Goal: Information Seeking & Learning: Compare options

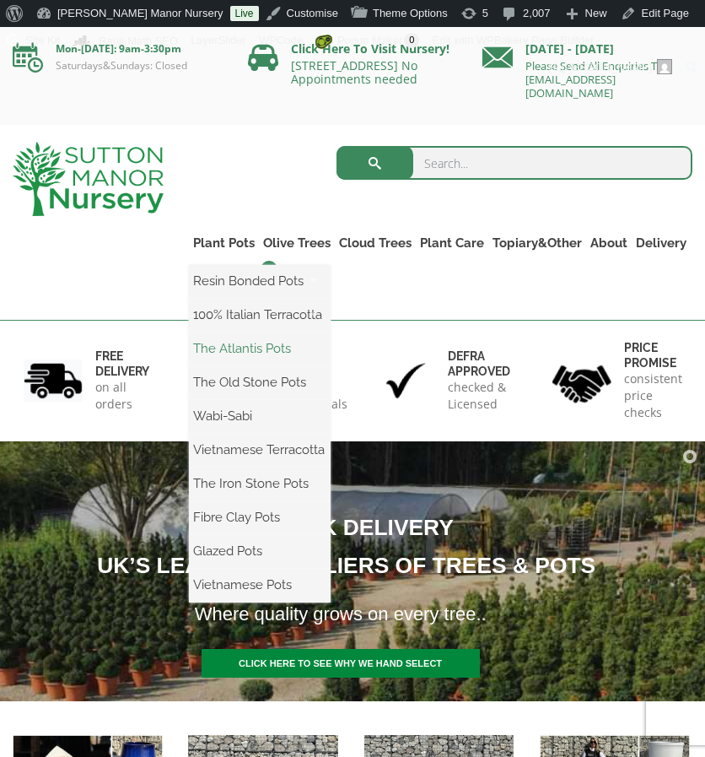
click at [237, 343] on link "The Atlantis Pots" at bounding box center [260, 348] width 142 height 25
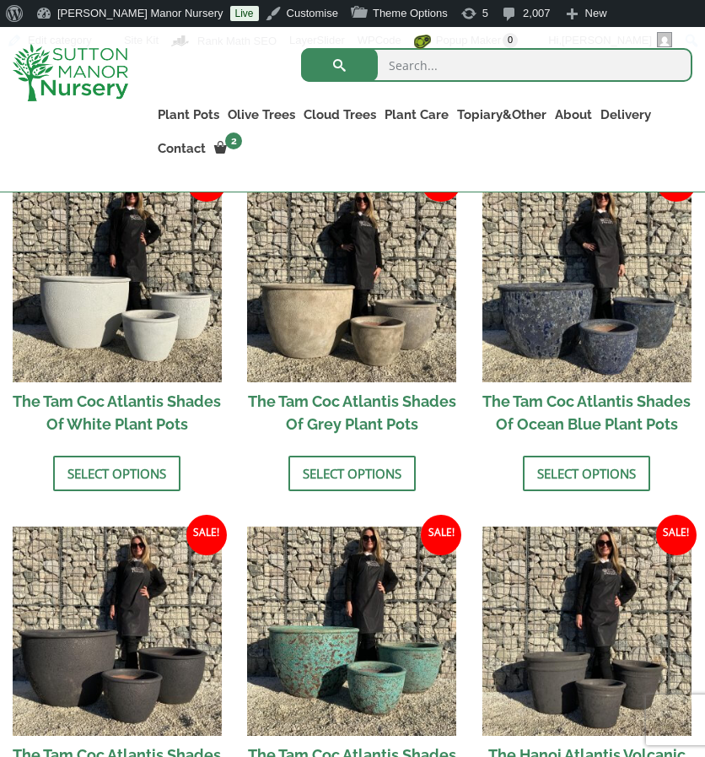
scroll to position [1012, 0]
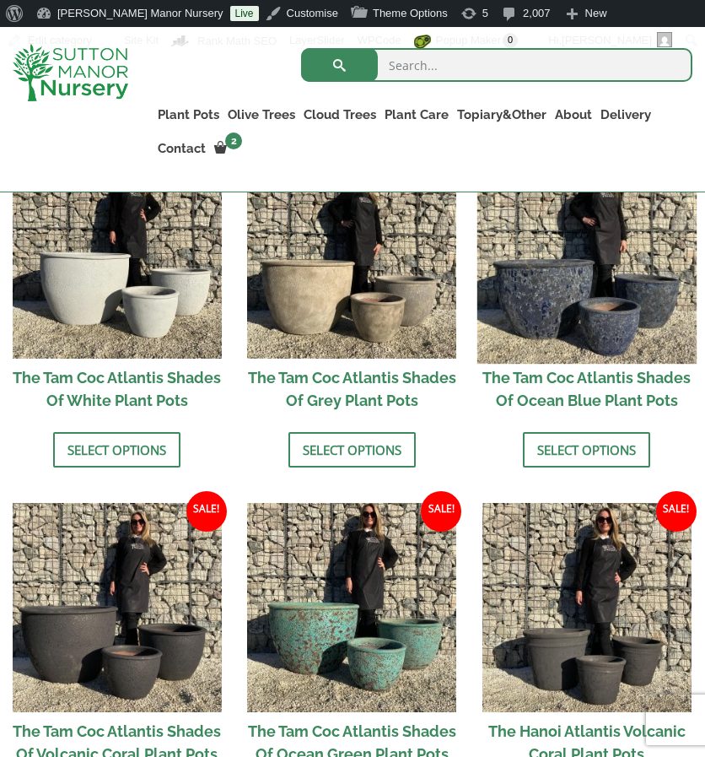
click at [580, 306] on img at bounding box center [586, 253] width 219 height 219
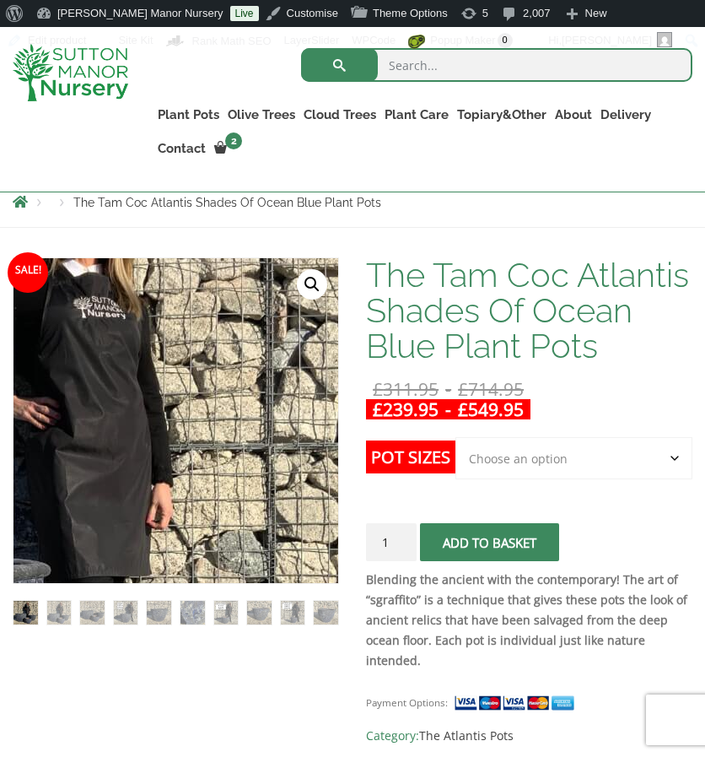
scroll to position [253, 0]
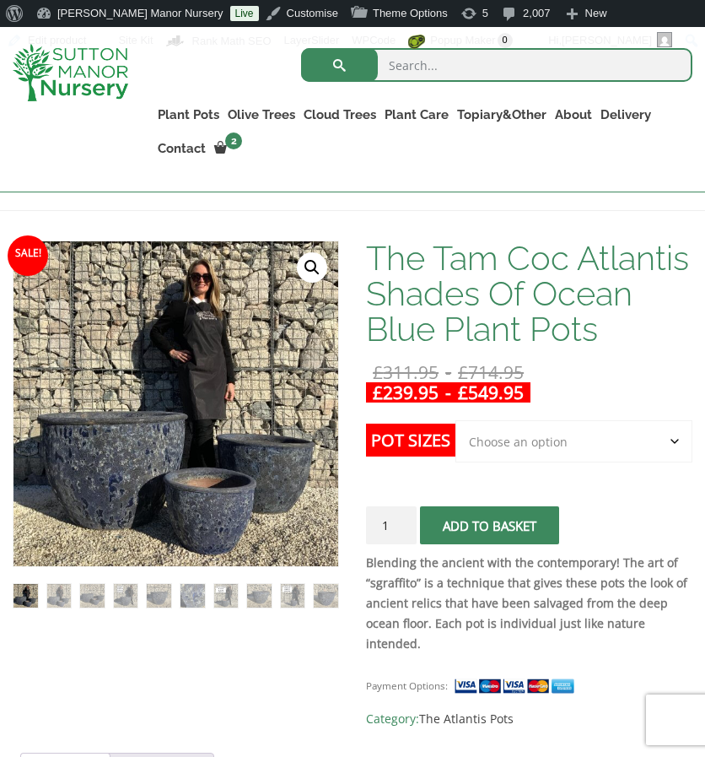
click at [515, 450] on select "Choose an option 3rd to Largest Pot In The Picture 2nd to Largest Pot In The Pi…" at bounding box center [574, 441] width 237 height 42
select select "Largest pot In The Picture"
click at [456, 420] on select "Choose an option 3rd to Largest Pot In The Picture 2nd to Largest Pot In The Pi…" at bounding box center [574, 441] width 237 height 42
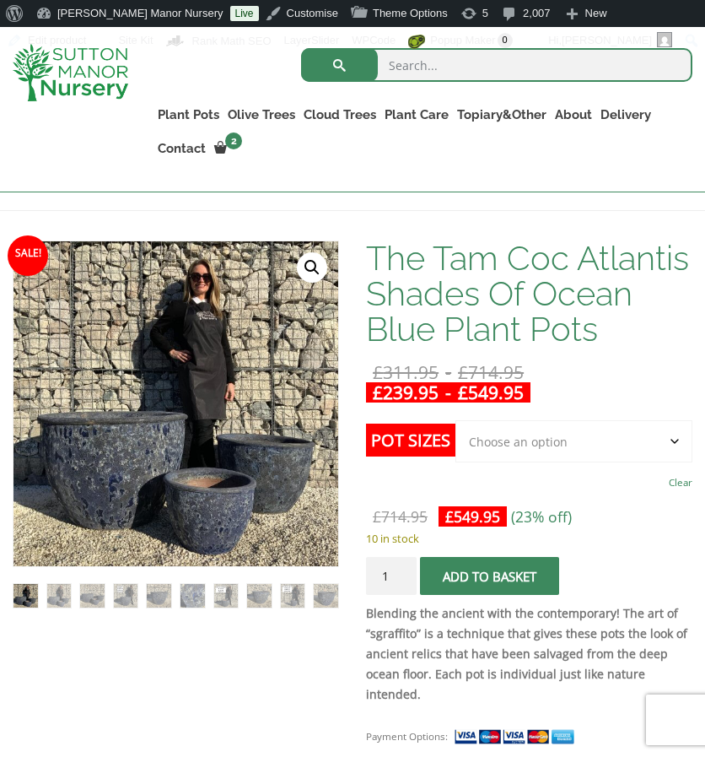
click at [550, 439] on select "Choose an option 3rd to Largest Pot In The Picture 2nd to Largest Pot In The Pi…" at bounding box center [574, 441] width 237 height 42
click at [456, 420] on select "Choose an option 3rd to Largest Pot In The Picture 2nd to Largest Pot In The Pi…" at bounding box center [574, 441] width 237 height 42
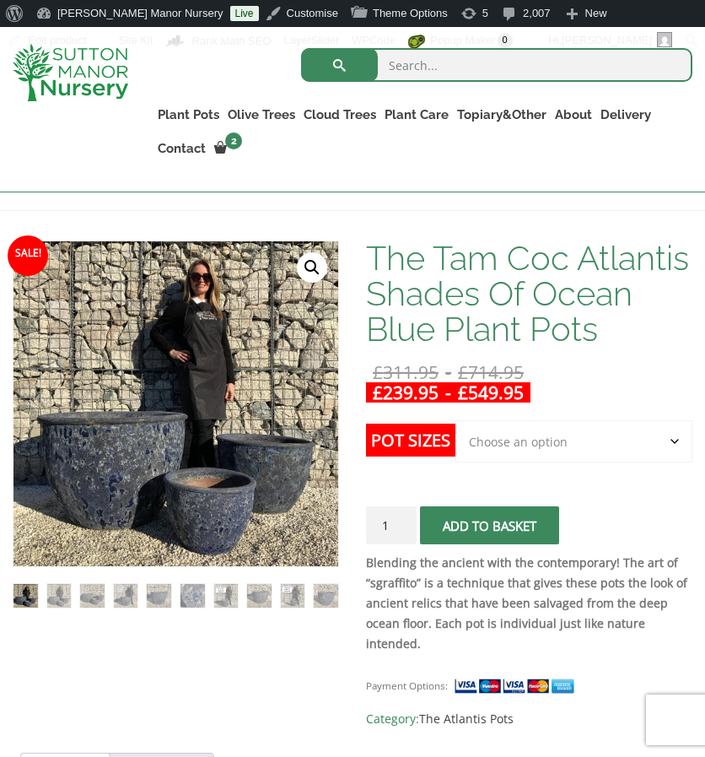
click at [531, 424] on select "Choose an option 3rd to Largest Pot In The Picture 2nd to Largest Pot In The Pi…" at bounding box center [574, 441] width 237 height 42
click at [456, 420] on select "Choose an option 3rd to Largest Pot In The Picture 2nd to Largest Pot In The Pi…" at bounding box center [574, 441] width 237 height 42
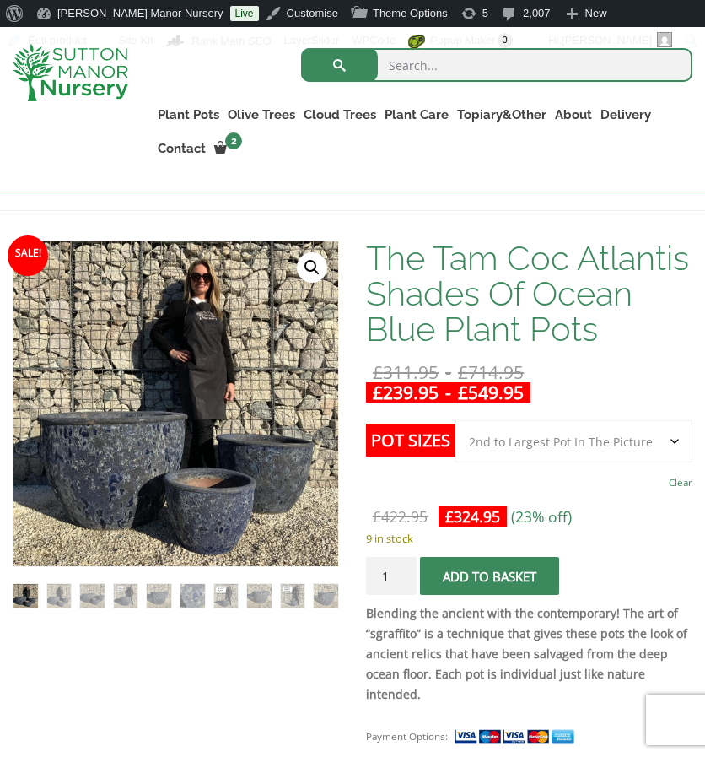
click at [543, 448] on select "Choose an option 3rd to Largest Pot In The Picture 2nd to Largest Pot In The Pi…" at bounding box center [574, 441] width 237 height 42
click at [456, 420] on select "Choose an option 3rd to Largest Pot In The Picture 2nd to Largest Pot In The Pi…" at bounding box center [574, 441] width 237 height 42
click at [536, 445] on select "Choose an option 3rd to Largest Pot In The Picture 2nd to Largest Pot In The Pi…" at bounding box center [574, 441] width 237 height 42
click at [456, 420] on select "Choose an option 3rd to Largest Pot In The Picture 2nd to Largest Pot In The Pi…" at bounding box center [574, 441] width 237 height 42
click at [539, 450] on select "Choose an option 3rd to Largest Pot In The Picture 2nd to Largest Pot In The Pi…" at bounding box center [574, 441] width 237 height 42
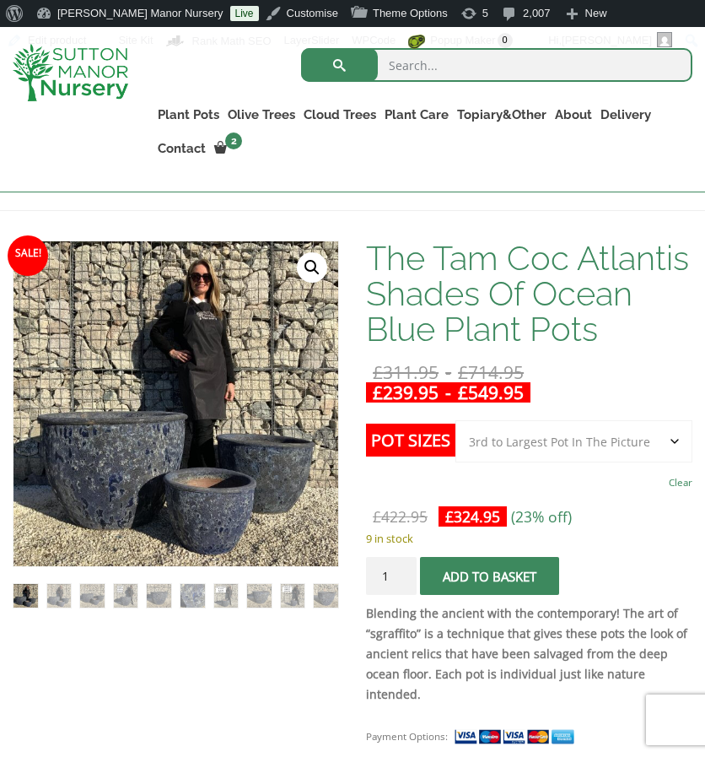
click at [456, 420] on select "Choose an option 3rd to Largest Pot In The Picture 2nd to Largest Pot In The Pi…" at bounding box center [574, 441] width 237 height 42
select select "3rd to Largest Pot In The Picture"
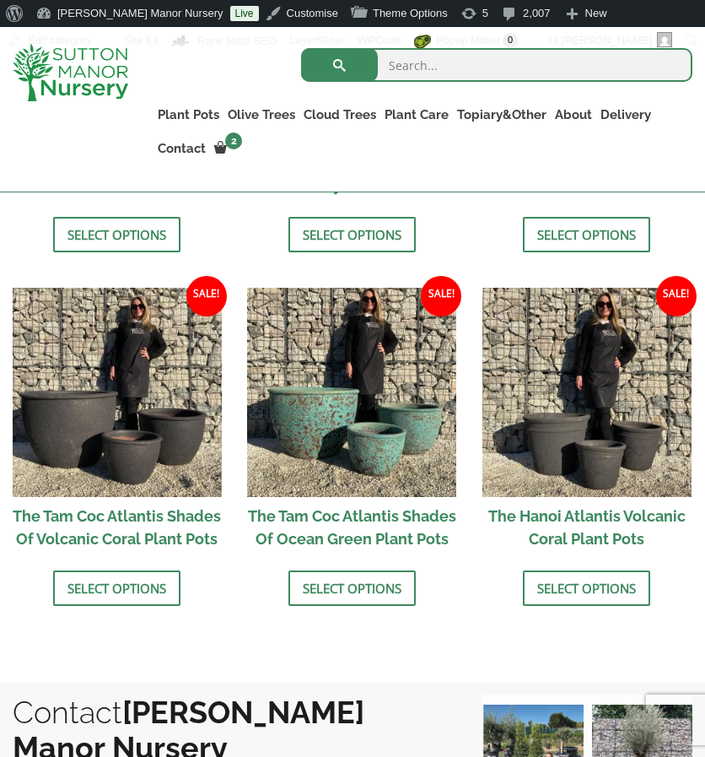
scroll to position [1228, 0]
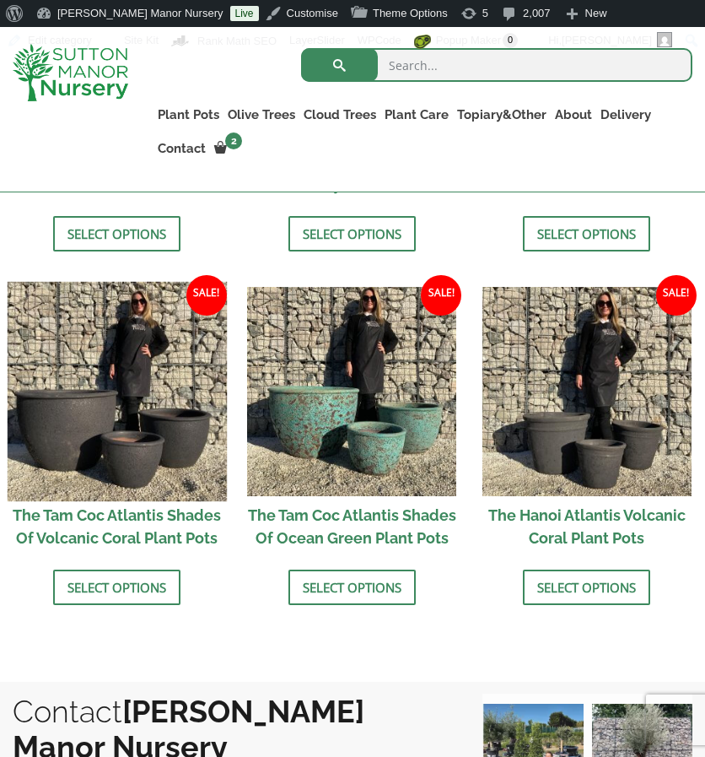
click at [154, 450] on img at bounding box center [117, 391] width 219 height 219
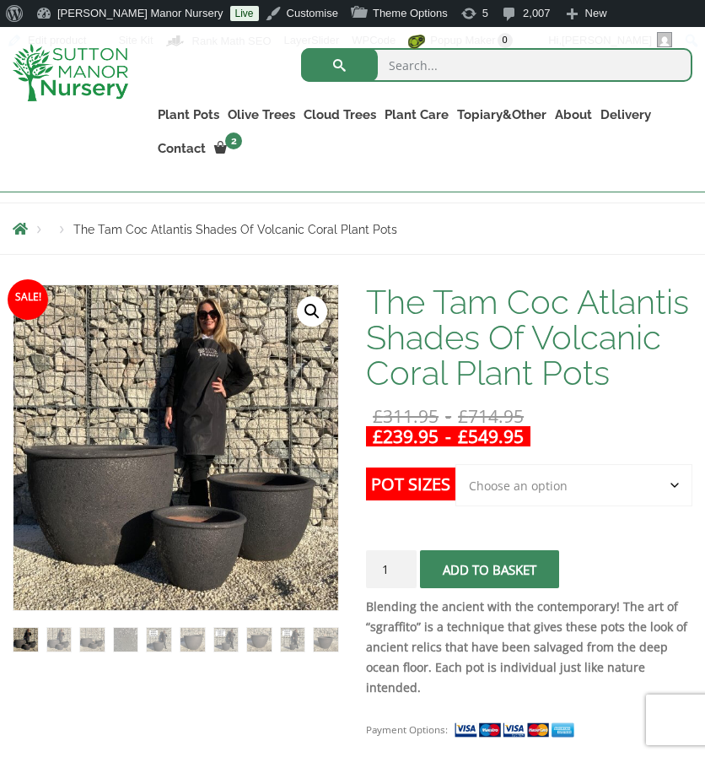
scroll to position [212, 0]
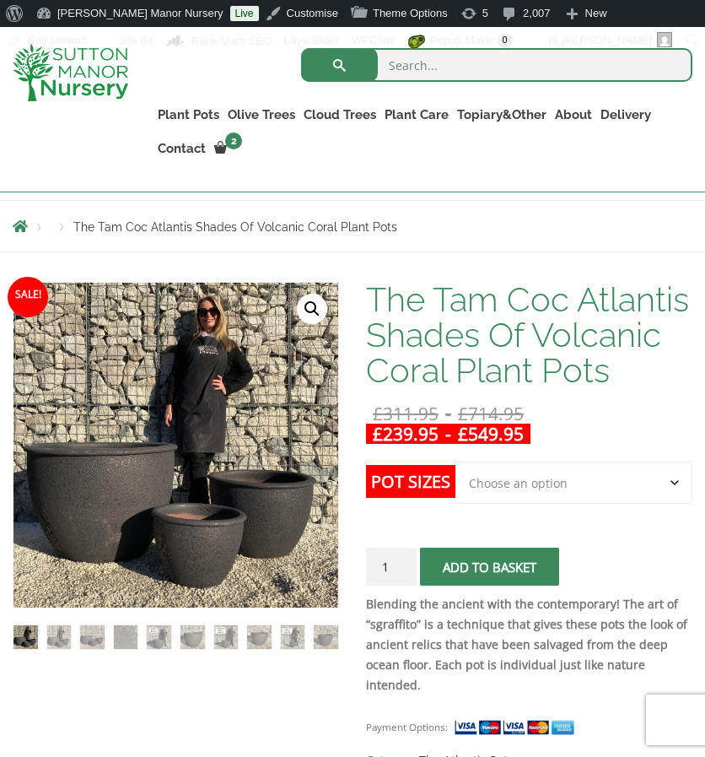
click at [534, 479] on select "Choose an option 3rd to Largest Pot In The Picture 2nd to Largest Pot In The Pi…" at bounding box center [574, 482] width 237 height 42
click at [456, 461] on select "Choose an option 3rd to Largest Pot In The Picture 2nd to Largest Pot In The Pi…" at bounding box center [574, 482] width 237 height 42
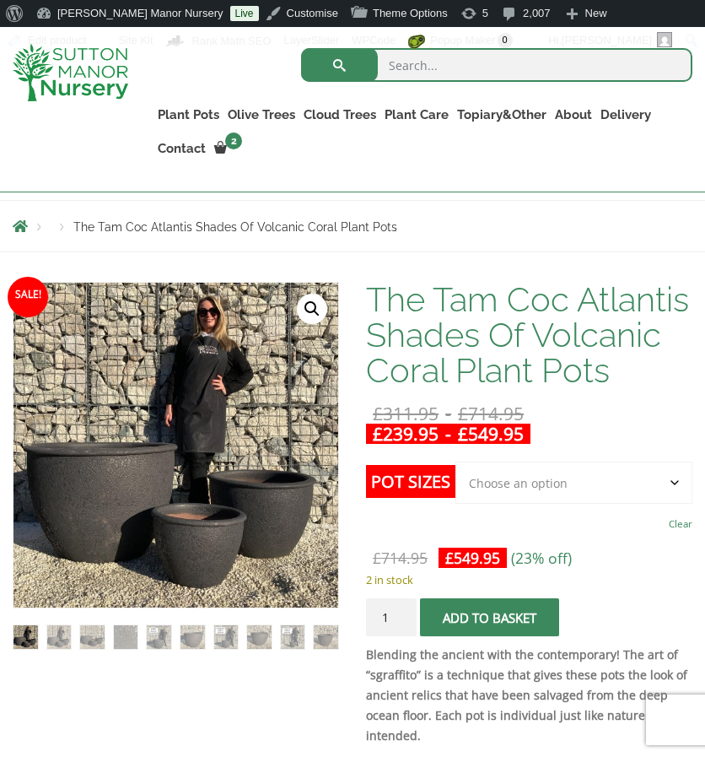
click at [558, 465] on select "Choose an option 3rd to Largest Pot In The Picture 2nd to Largest Pot In The Pi…" at bounding box center [574, 482] width 237 height 42
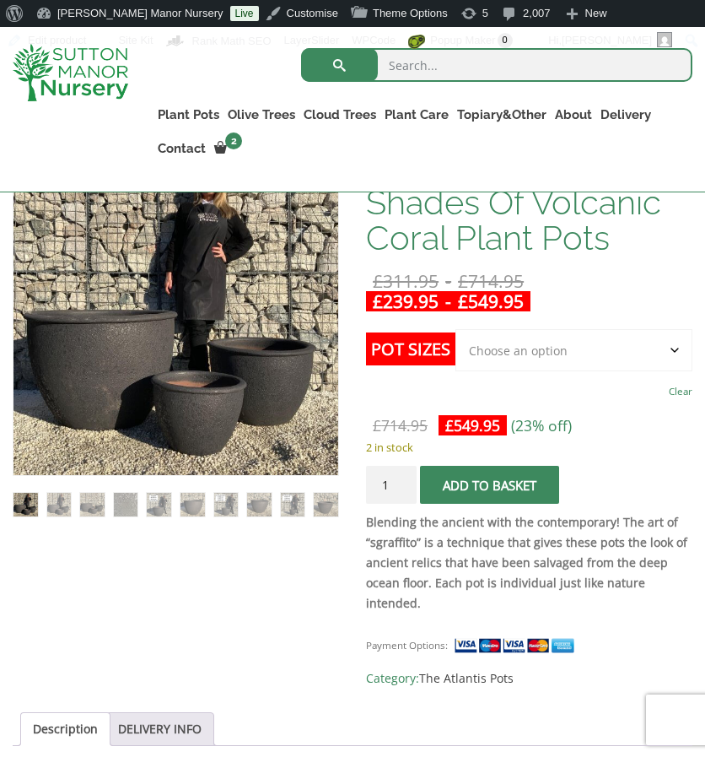
scroll to position [347, 0]
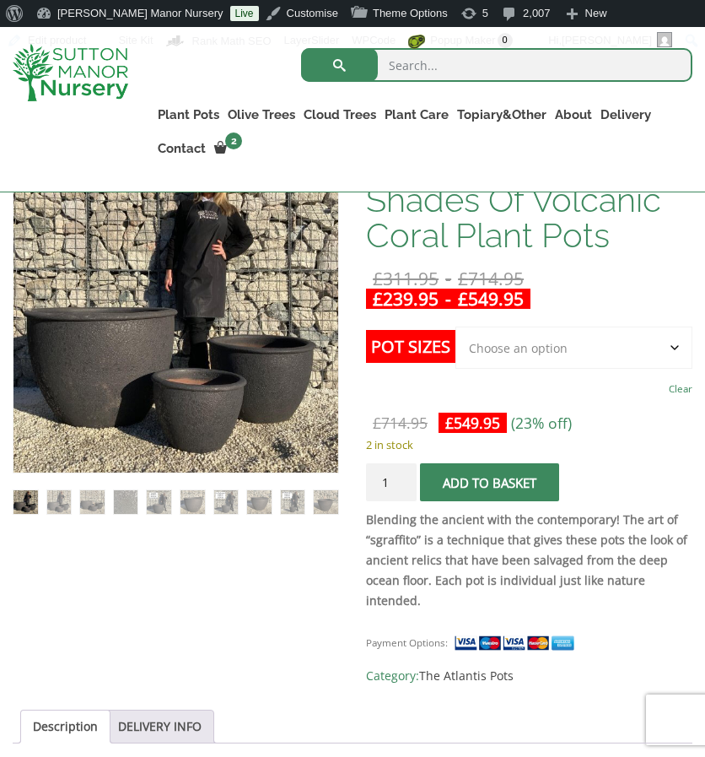
click at [590, 333] on select "Choose an option 3rd to Largest Pot In The Picture 2nd to Largest Pot In The Pi…" at bounding box center [574, 347] width 237 height 42
click at [456, 326] on select "Choose an option 3rd to Largest Pot In The Picture 2nd to Largest Pot In The Pi…" at bounding box center [574, 347] width 237 height 42
click at [530, 353] on select "Choose an option 3rd to Largest Pot In The Picture 2nd to Largest Pot In The Pi…" at bounding box center [574, 347] width 237 height 42
click at [456, 326] on select "Choose an option 3rd to Largest Pot In The Picture 2nd to Largest Pot In The Pi…" at bounding box center [574, 347] width 237 height 42
select select "3rd to Largest Pot In The Picture"
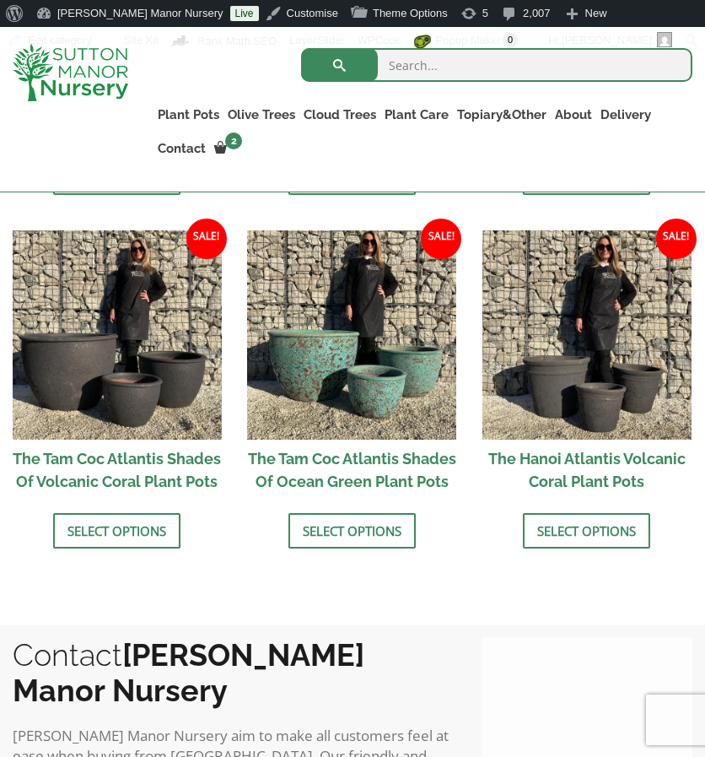
scroll to position [1287, 0]
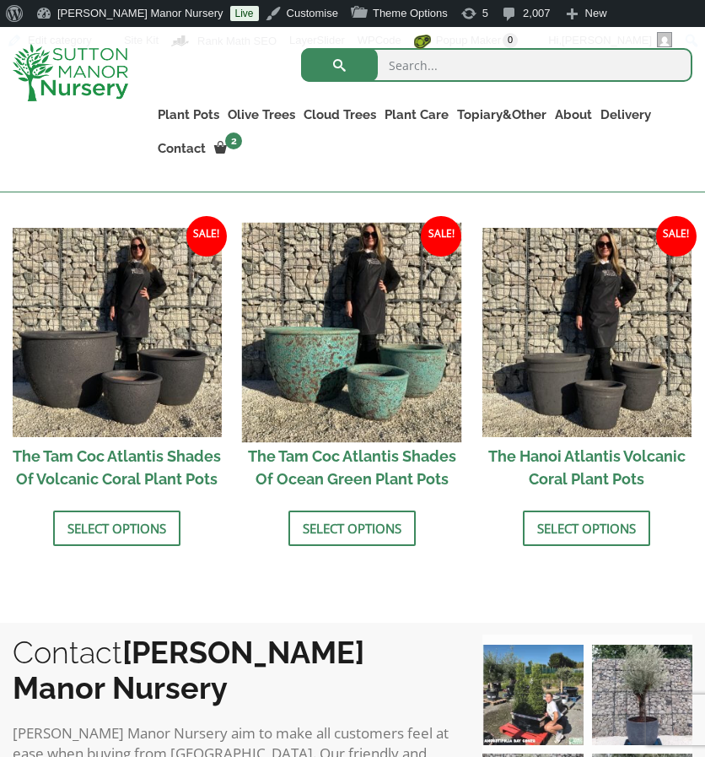
click at [393, 409] on img at bounding box center [351, 332] width 219 height 219
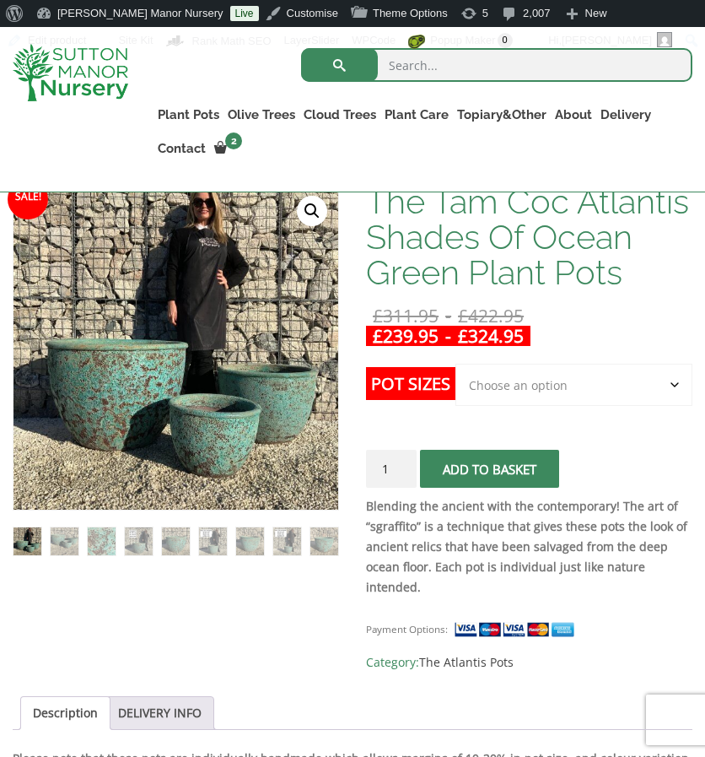
scroll to position [310, 0]
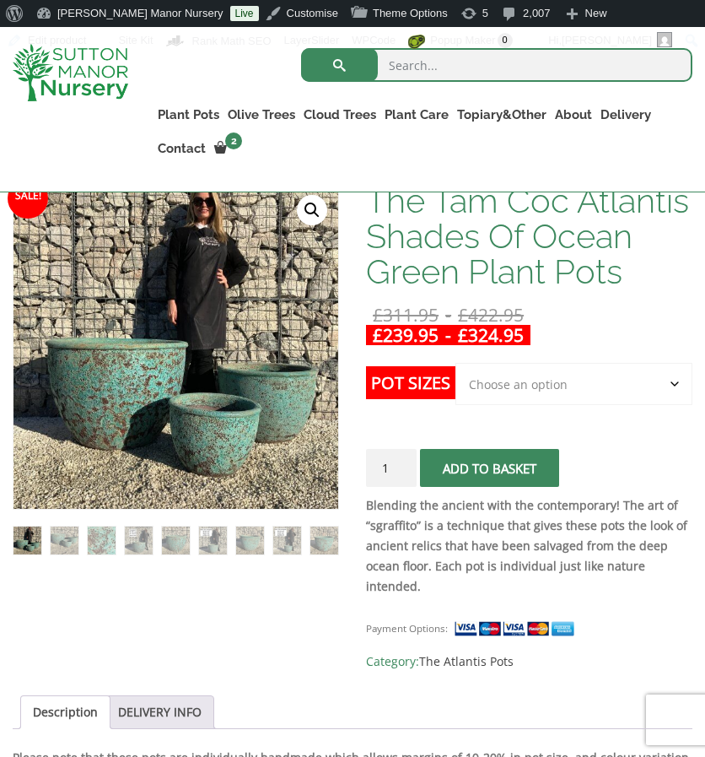
click at [514, 374] on select "Choose an option Click here to buy the 3rd to Largest Pot In The Picture Click …" at bounding box center [574, 384] width 237 height 42
click at [536, 377] on select "Choose an option Click here to buy the 3rd to Largest Pot In The Picture Click …" at bounding box center [574, 384] width 237 height 42
click at [456, 363] on select "Choose an option Click here to buy the 3rd to Largest Pot In The Picture Click …" at bounding box center [574, 384] width 237 height 42
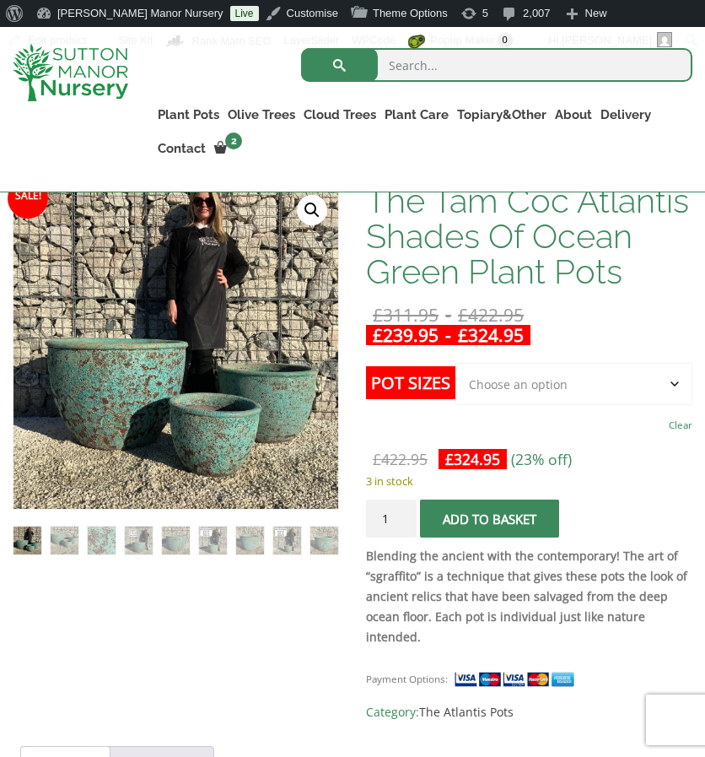
click at [581, 380] on select "Choose an option Click here to buy the 3rd to Largest Pot In The Picture Click …" at bounding box center [574, 384] width 237 height 42
click at [456, 363] on select "Choose an option Click here to buy the 3rd to Largest Pot In The Picture Click …" at bounding box center [574, 384] width 237 height 42
select select "Click here to buy the 3rd to Largest Pot In The Picture"
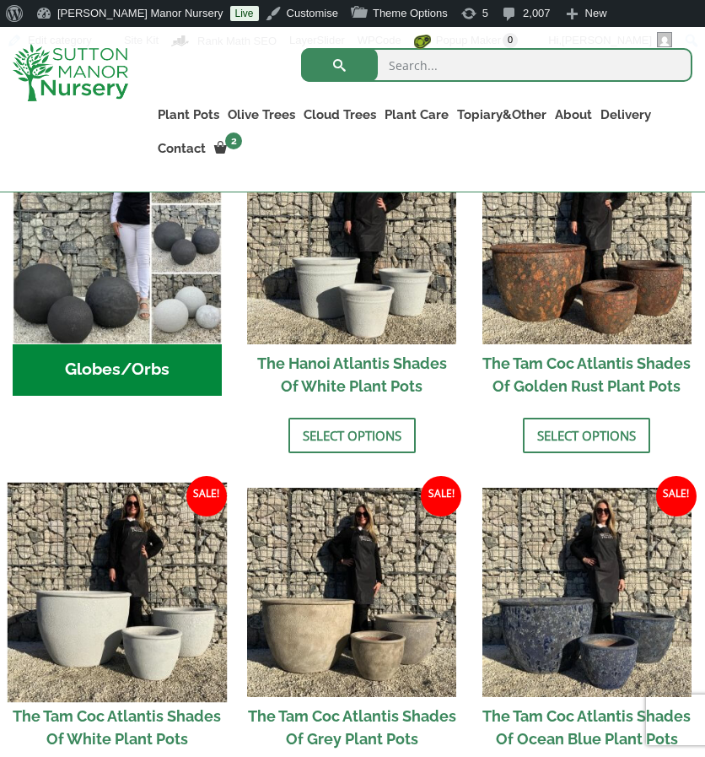
scroll to position [670, 0]
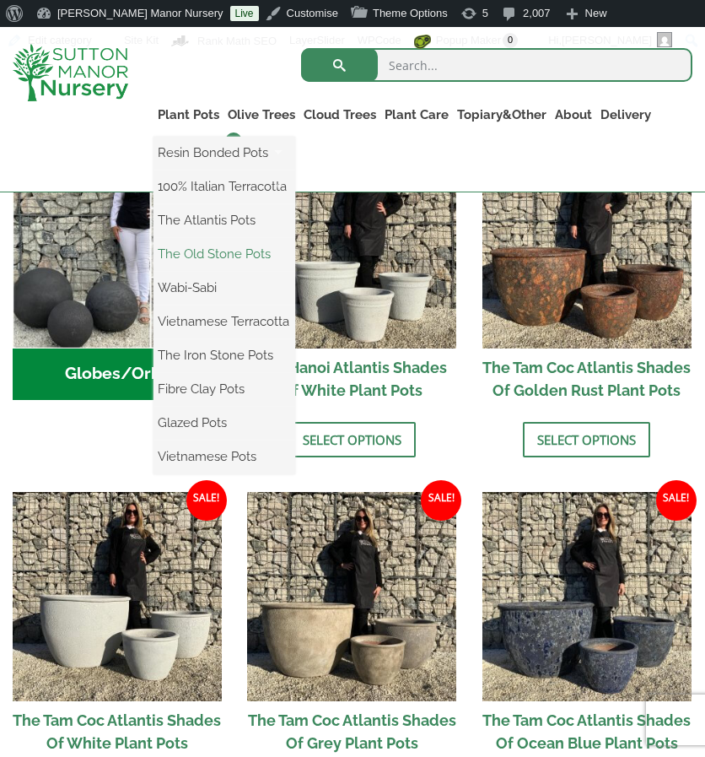
click at [223, 247] on link "The Old Stone Pots" at bounding box center [225, 253] width 142 height 25
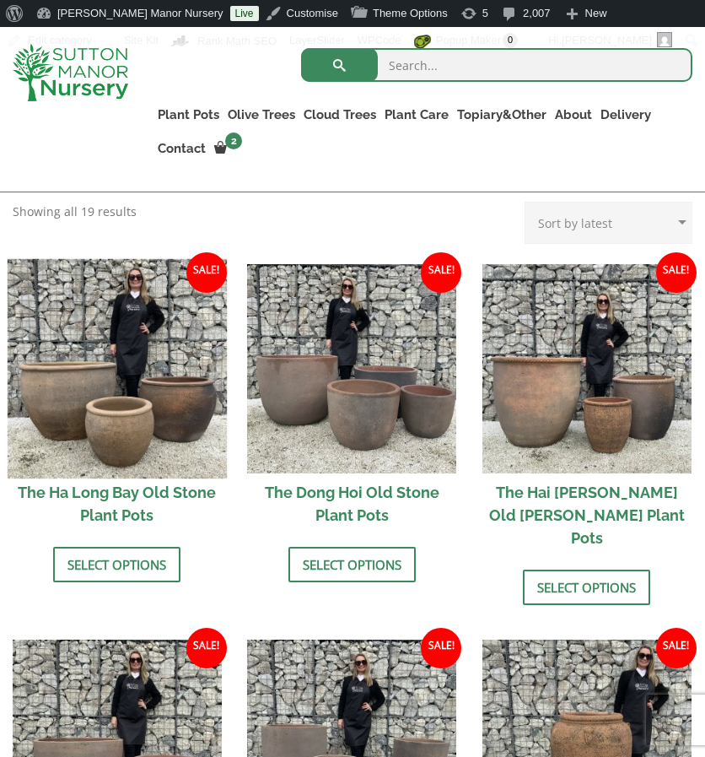
scroll to position [574, 0]
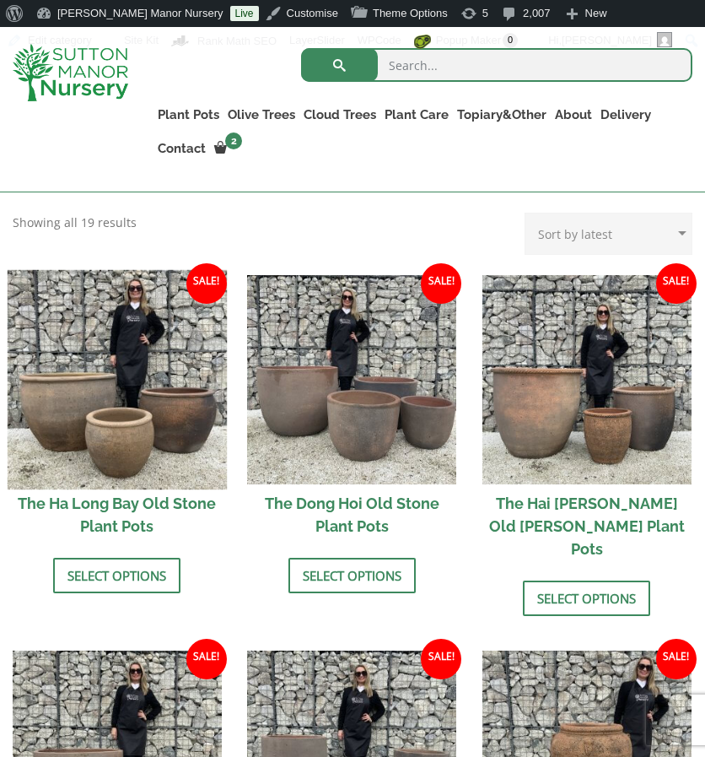
click at [104, 381] on img at bounding box center [117, 378] width 219 height 219
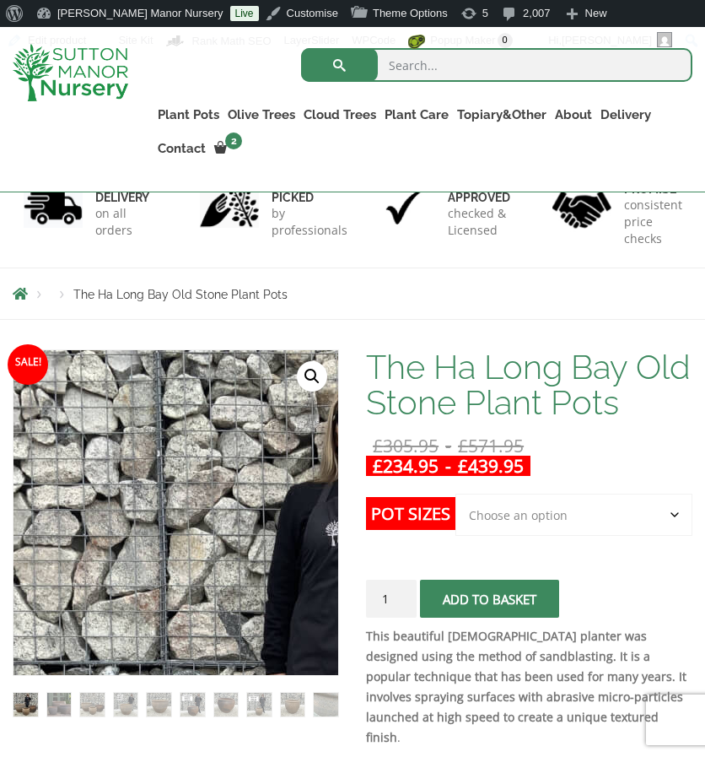
scroll to position [159, 0]
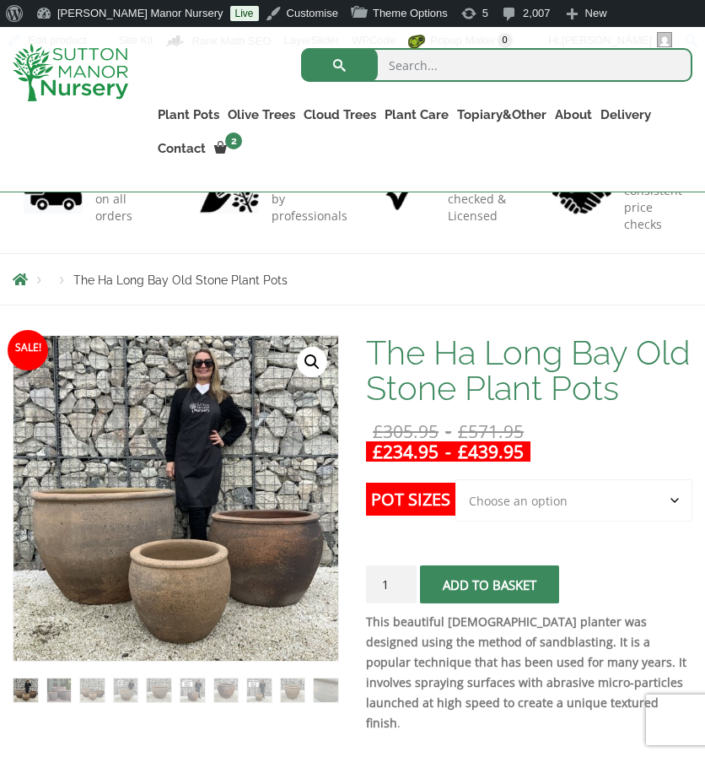
click at [543, 502] on select "Choose an option 3rd to Largest Pot In The Picture 2nd to Largest Pot In The Pi…" at bounding box center [574, 500] width 237 height 42
click at [456, 479] on select "Choose an option 3rd to Largest Pot In The Picture 2nd to Largest Pot In The Pi…" at bounding box center [574, 500] width 237 height 42
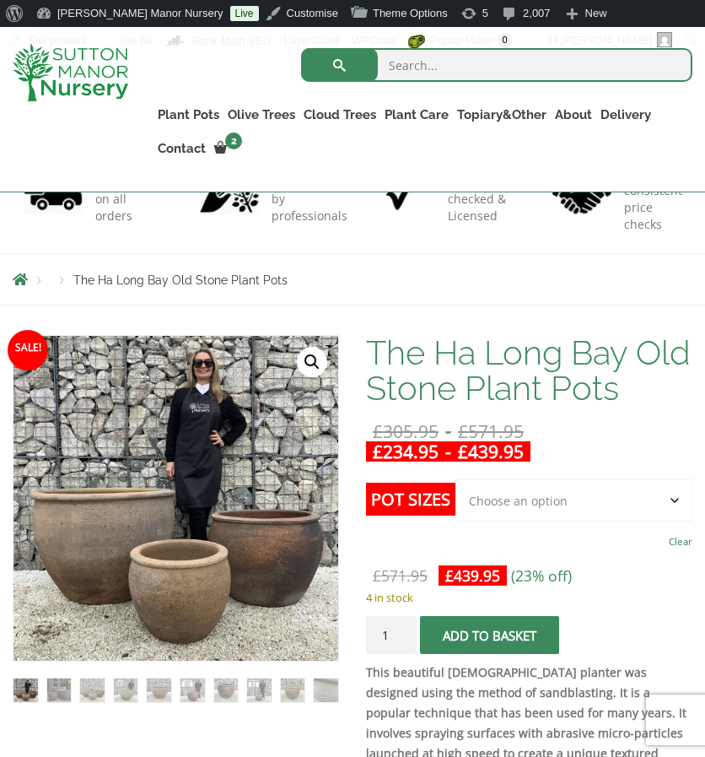
click at [569, 510] on select "Choose an option 3rd to Largest Pot In The Picture 2nd to Largest Pot In The Pi…" at bounding box center [574, 500] width 237 height 42
click at [456, 479] on select "Choose an option 3rd to Largest Pot In The Picture 2nd to Largest Pot In The Pi…" at bounding box center [574, 500] width 237 height 42
click at [606, 488] on select "Choose an option 3rd to Largest Pot In The Picture 2nd to Largest Pot In The Pi…" at bounding box center [574, 500] width 237 height 42
click at [456, 479] on select "Choose an option 3rd to Largest Pot In The Picture 2nd to Largest Pot In The Pi…" at bounding box center [574, 500] width 237 height 42
click at [526, 503] on select "Choose an option 3rd to Largest Pot In The Picture 2nd to Largest Pot In The Pi…" at bounding box center [574, 500] width 237 height 42
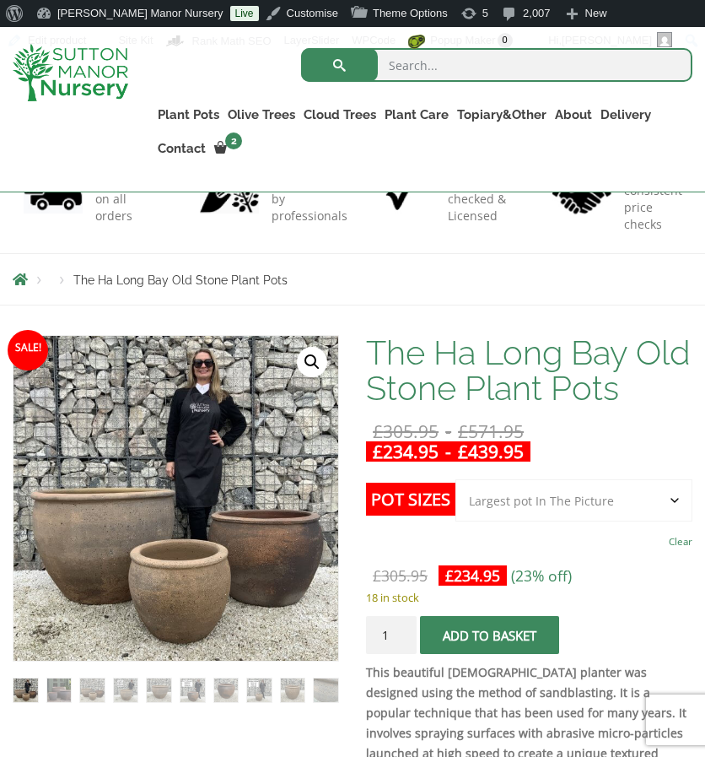
click at [456, 479] on select "Choose an option 3rd to Largest Pot In The Picture 2nd to Largest Pot In The Pi…" at bounding box center [574, 500] width 237 height 42
click at [553, 514] on select "Choose an option 3rd to Largest Pot In The Picture 2nd to Largest Pot In The Pi…" at bounding box center [574, 500] width 237 height 42
click at [456, 479] on select "Choose an option 3rd to Largest Pot In The Picture 2nd to Largest Pot In The Pi…" at bounding box center [574, 500] width 237 height 42
select select "2nd to Largest Pot In The Picture"
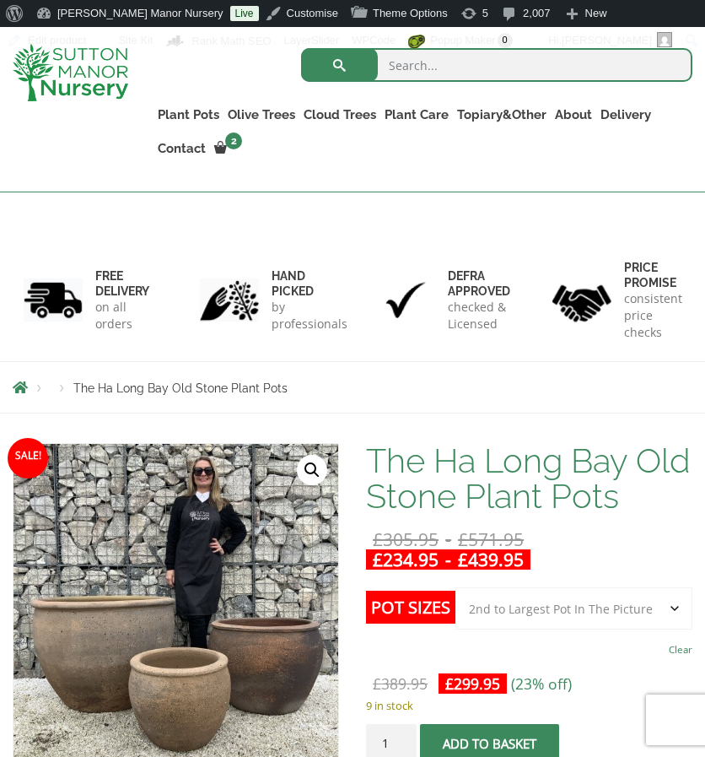
scroll to position [0, 0]
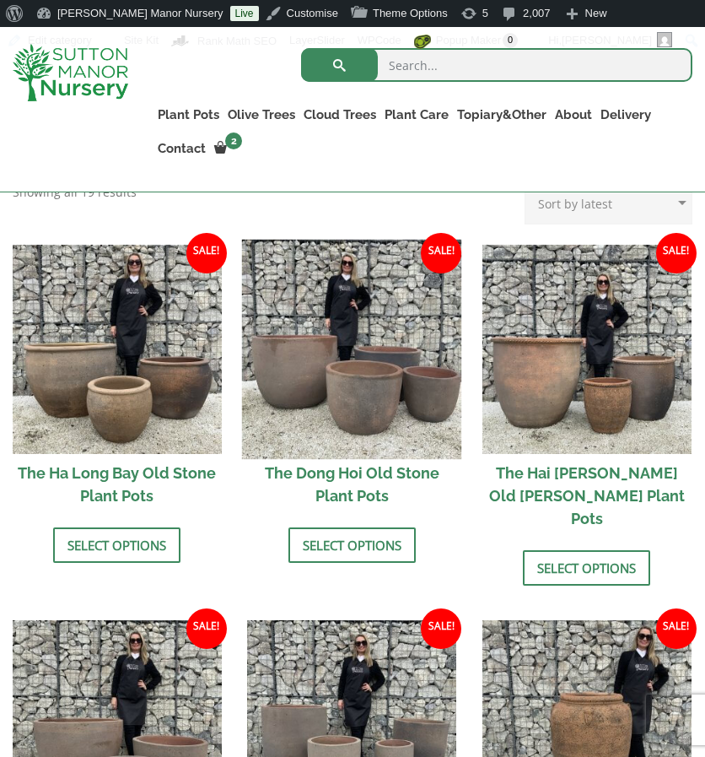
scroll to position [659, 0]
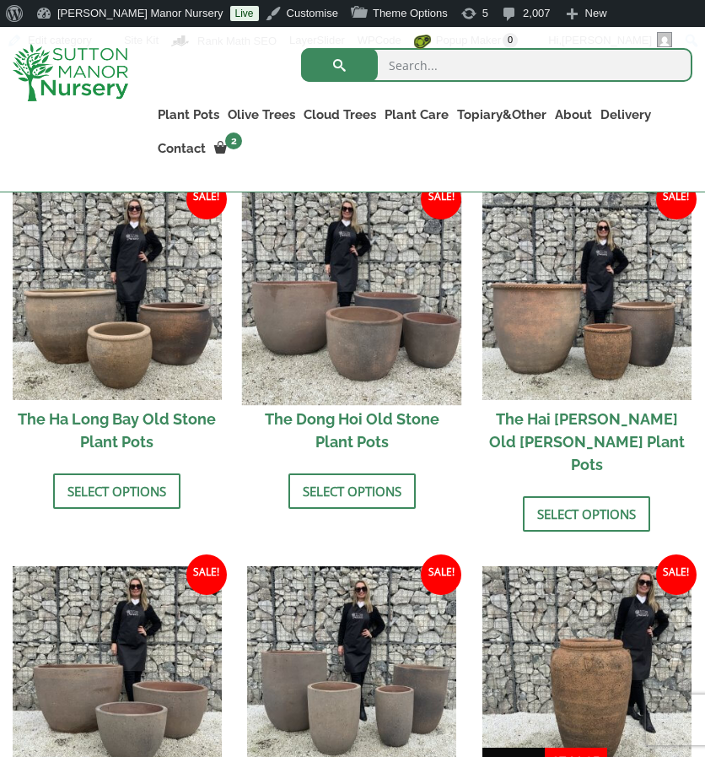
click at [321, 310] on img at bounding box center [351, 294] width 219 height 219
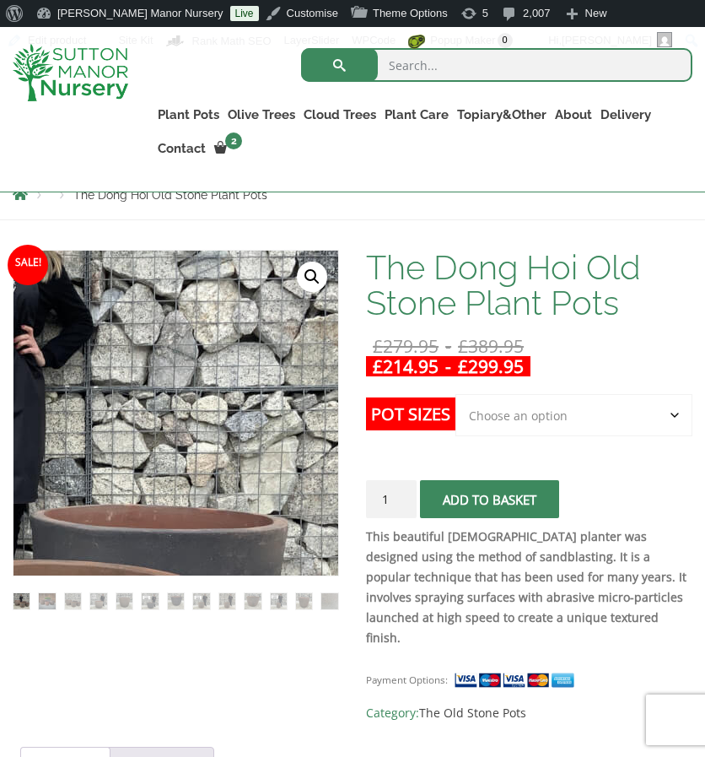
scroll to position [245, 0]
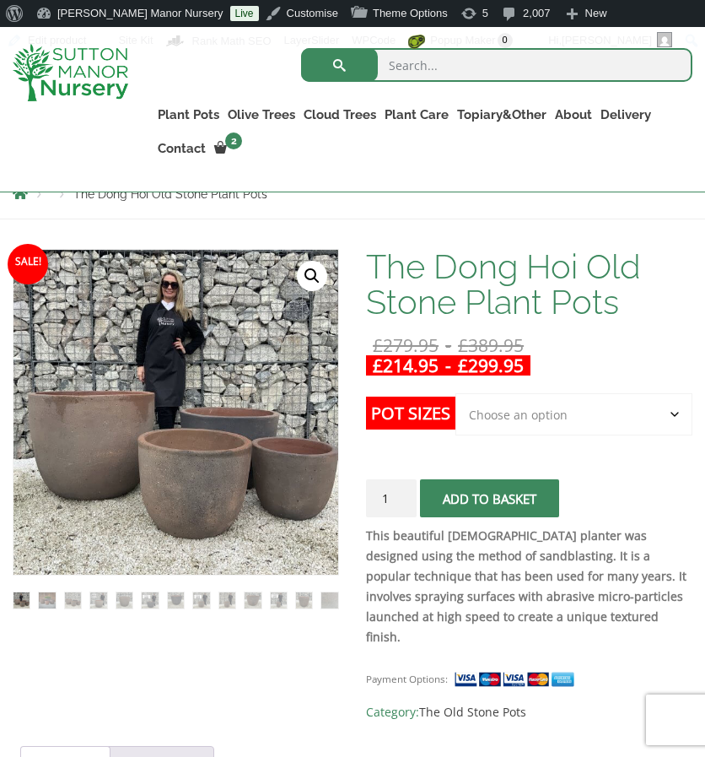
click at [565, 407] on select "Choose an option Click here to buy the 4th to Largest Pot In The Picture Click …" at bounding box center [574, 414] width 237 height 42
click at [600, 318] on h1 "The Dong Hoi Old Stone Plant Pots" at bounding box center [529, 284] width 326 height 71
click at [576, 404] on select "Choose an option Click here to buy the 4th to Largest Pot In The Picture Click …" at bounding box center [574, 414] width 237 height 42
click at [456, 393] on select "Choose an option Click here to buy the 4th to Largest Pot In The Picture Click …" at bounding box center [574, 414] width 237 height 42
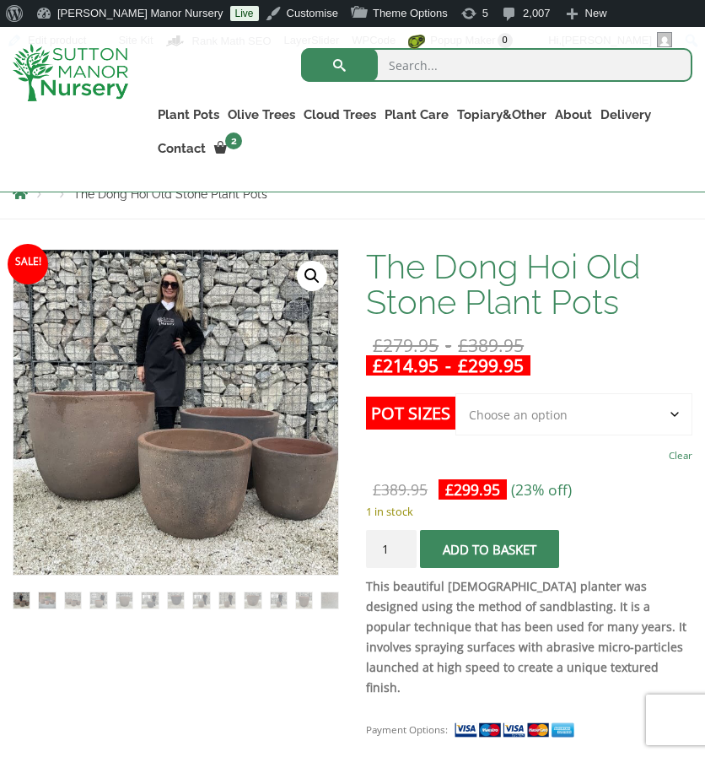
click at [572, 413] on select "Choose an option Click here to buy the 4th to Largest Pot In The Picture Click …" at bounding box center [574, 414] width 237 height 42
click at [456, 393] on select "Choose an option Click here to buy the 4th to Largest Pot In The Picture Click …" at bounding box center [574, 414] width 237 height 42
click at [555, 411] on select "Choose an option Click here to buy the 4th to Largest Pot In The Picture Click …" at bounding box center [574, 414] width 237 height 42
click at [456, 393] on select "Choose an option Click here to buy the 4th to Largest Pot In The Picture Click …" at bounding box center [574, 414] width 237 height 42
select select "Click here to buy the 4th to Largest Pot In The Picture"
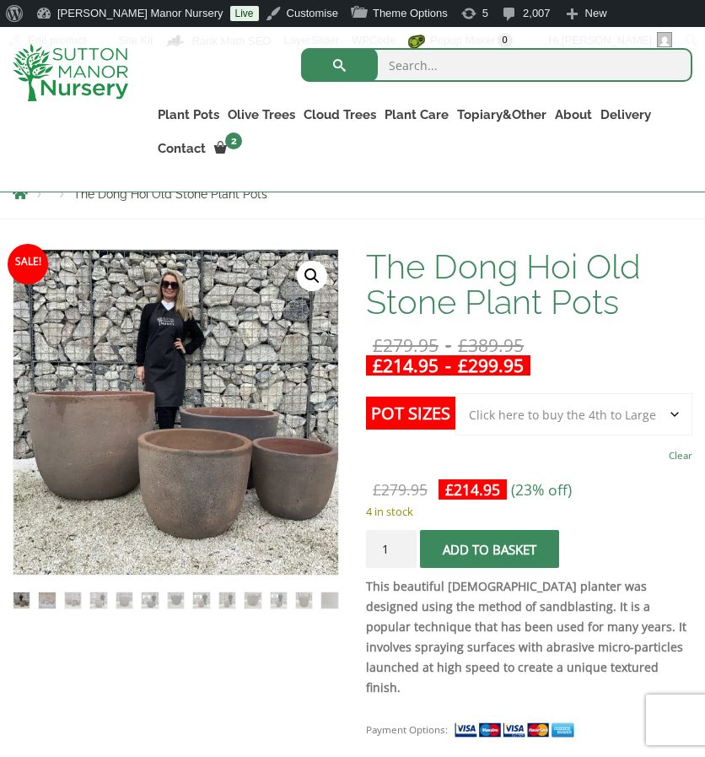
click at [533, 410] on select "Choose an option Click here to buy the 4th to Largest Pot In The Picture Click …" at bounding box center [574, 414] width 237 height 42
click at [558, 412] on select "Choose an option Click here to buy the 4th to Largest Pot In The Picture Click …" at bounding box center [574, 414] width 237 height 42
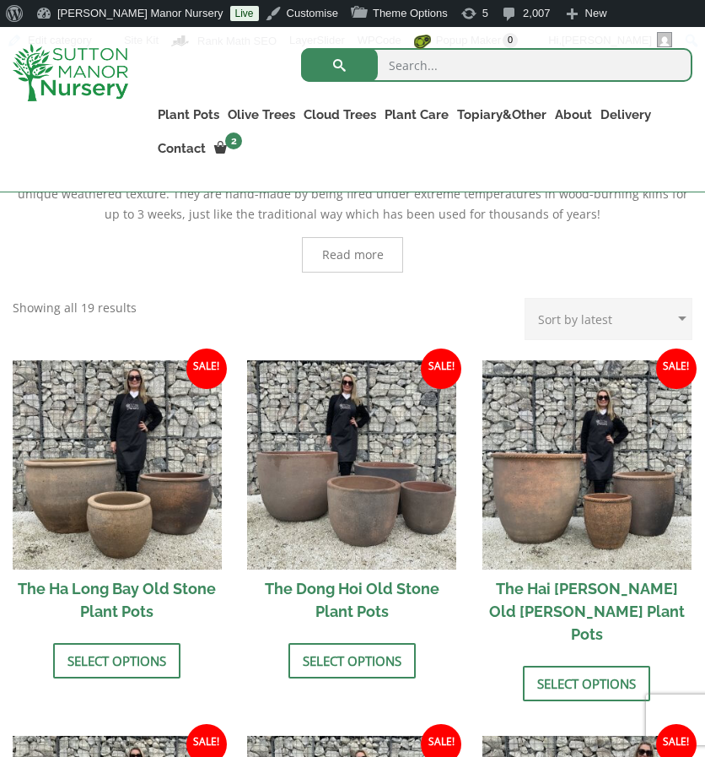
scroll to position [489, 0]
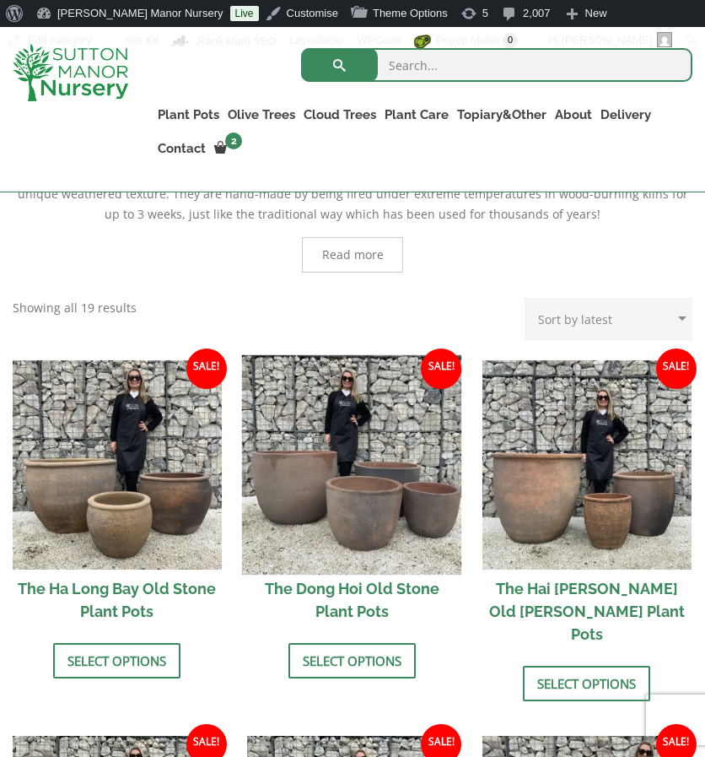
click at [361, 468] on img at bounding box center [351, 463] width 219 height 219
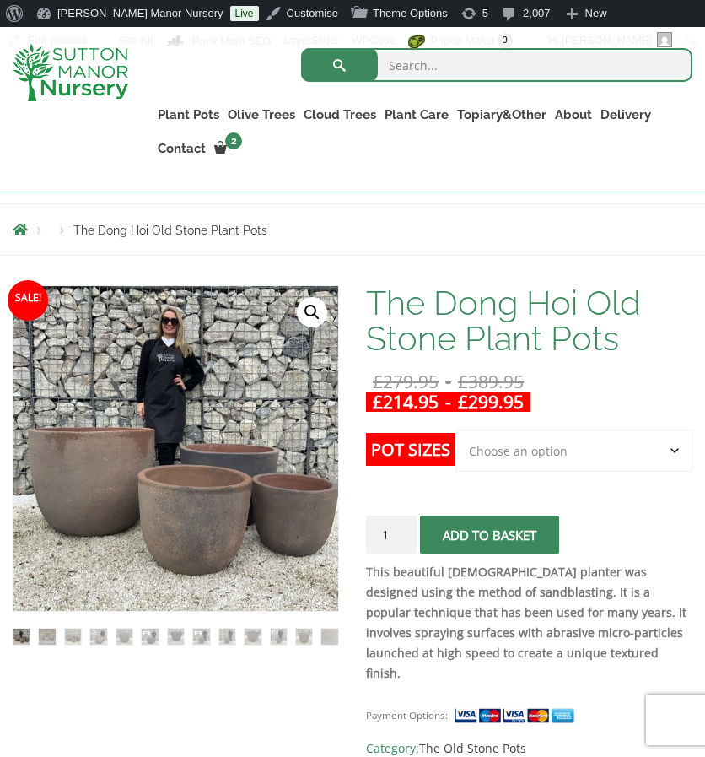
scroll to position [219, 0]
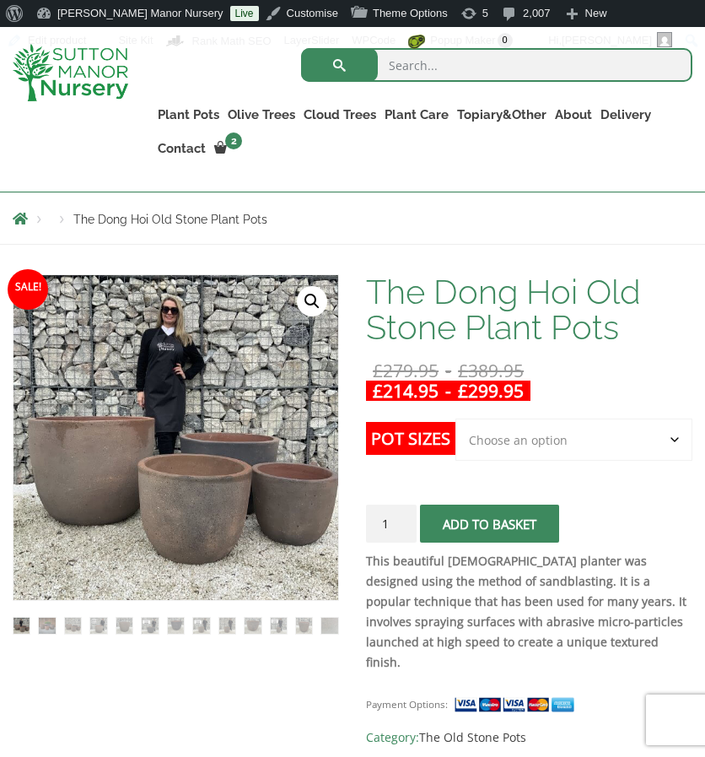
click at [526, 435] on select "Choose an option Click here to buy the 4th to Largest Pot In The Picture Click …" at bounding box center [574, 439] width 237 height 42
click at [456, 418] on select "Choose an option Click here to buy the 4th to Largest Pot In The Picture Click …" at bounding box center [574, 439] width 237 height 42
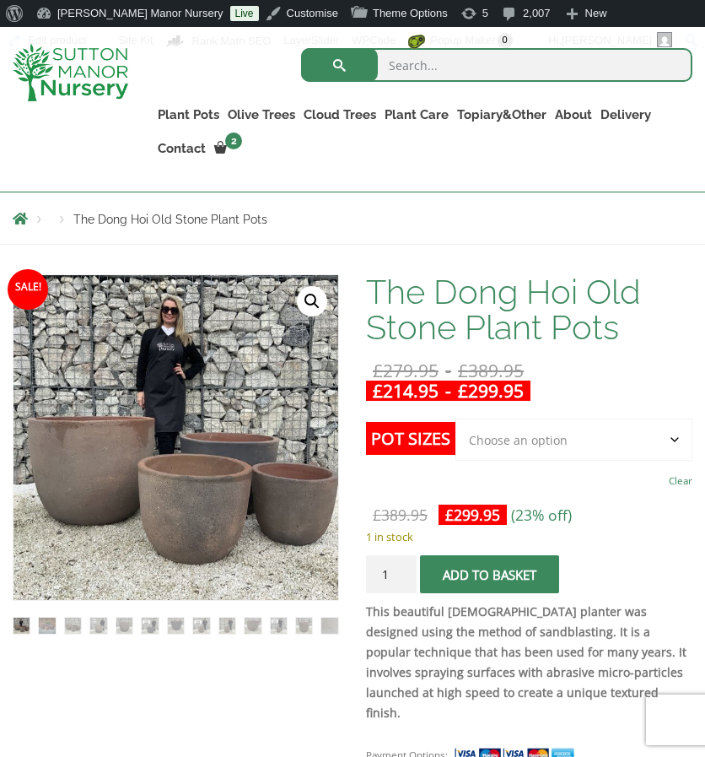
click at [503, 448] on select "Choose an option Click here to buy the 4th to Largest Pot In The Picture Click …" at bounding box center [574, 439] width 237 height 42
click at [456, 418] on select "Choose an option Click here to buy the 4th to Largest Pot In The Picture Click …" at bounding box center [574, 439] width 237 height 42
click at [570, 445] on select "Choose an option Click here to buy the 4th to Largest Pot In The Picture Click …" at bounding box center [574, 439] width 237 height 42
click at [456, 418] on select "Choose an option Click here to buy the 4th to Largest Pot In The Picture Click …" at bounding box center [574, 439] width 237 height 42
select select "Click here to buy the 4th to Largest Pot In The Picture"
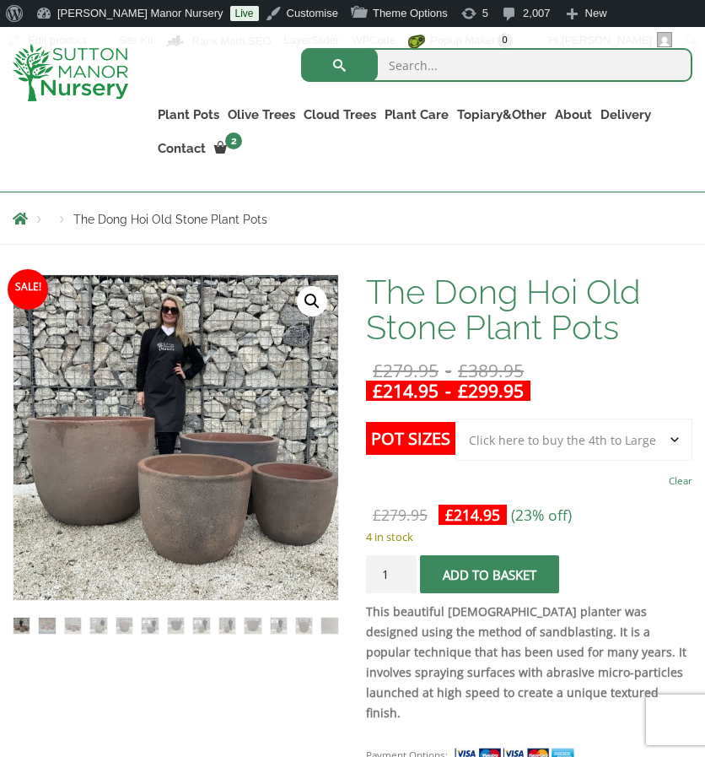
click at [670, 401] on div "The Dong Hoi Old Stone Plant Pots £ 279.95 - £ 389.95 £ 214.95 - £ 299.95 This …" at bounding box center [529, 536] width 326 height 524
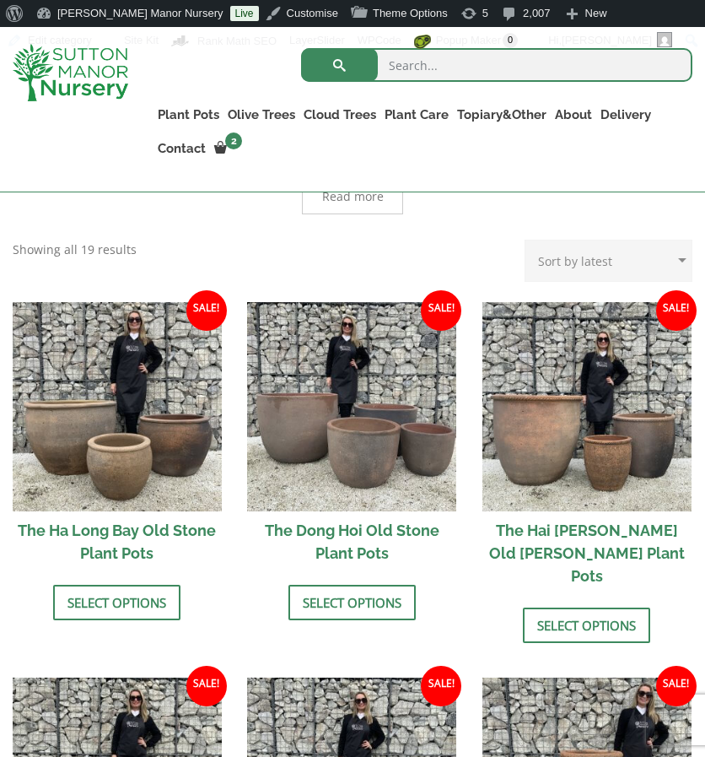
scroll to position [574, 0]
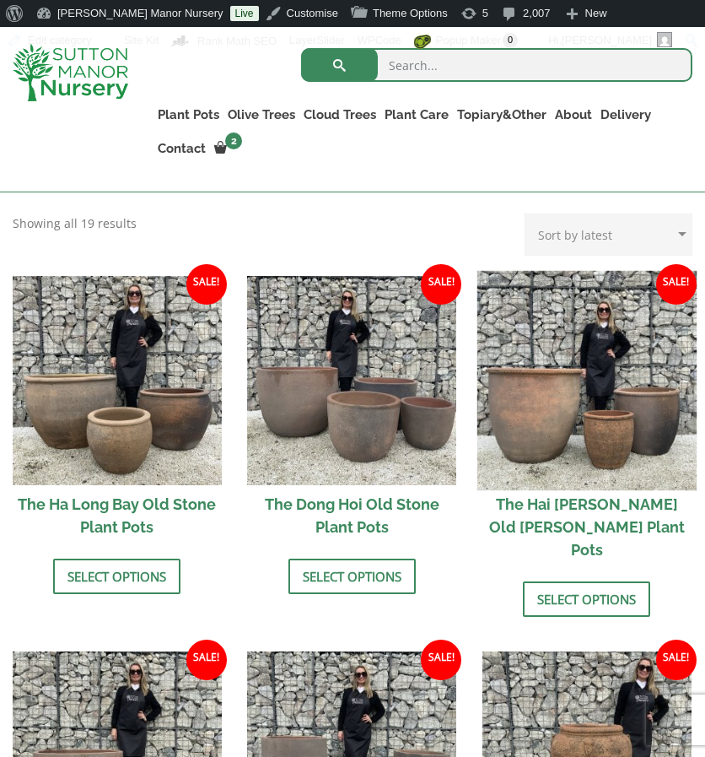
click at [561, 345] on img at bounding box center [586, 379] width 219 height 219
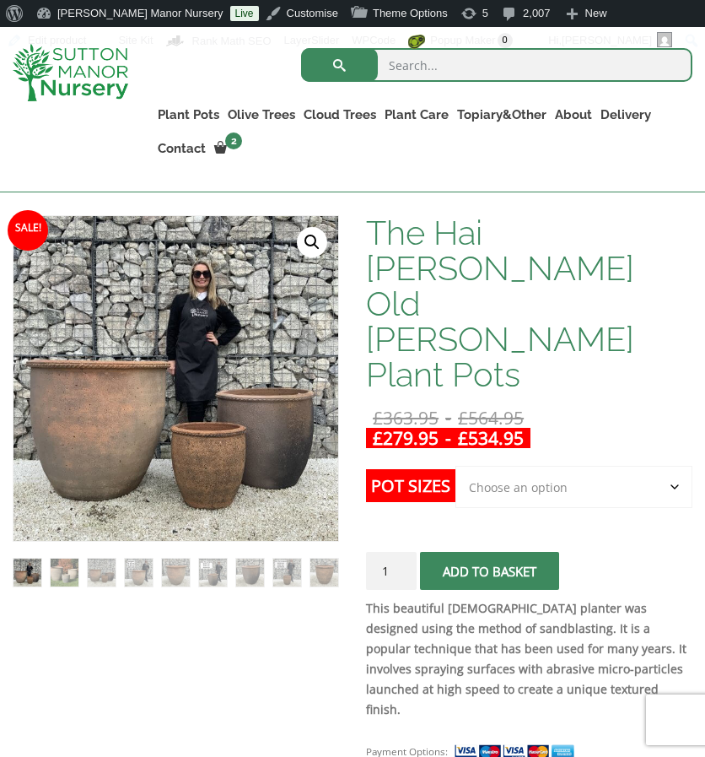
scroll to position [253, 0]
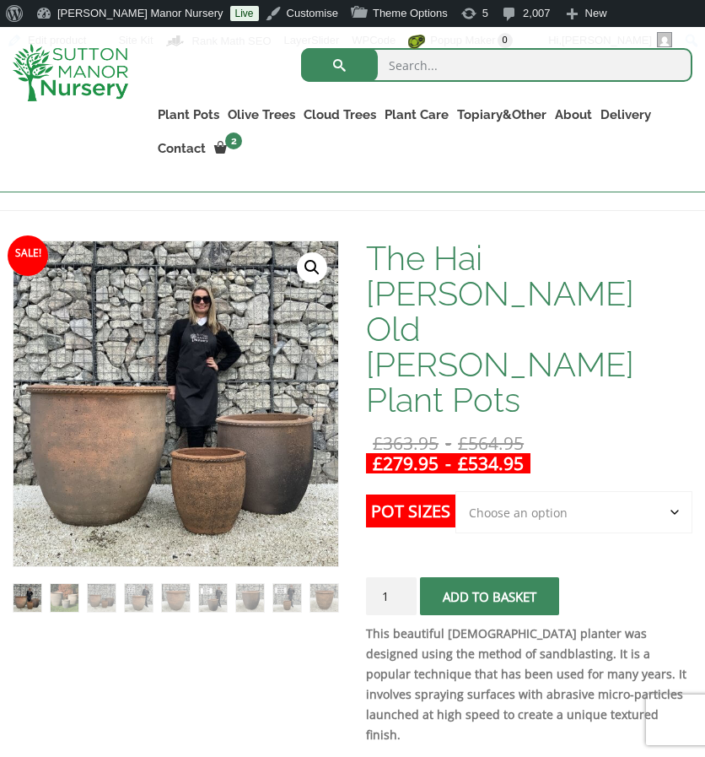
click at [589, 491] on select "Choose an option Click here to buy the 3rd to Largest Pot In The Picture Click …" at bounding box center [574, 512] width 237 height 42
click at [456, 491] on select "Choose an option Click here to buy the 3rd to Largest Pot In The Picture Click …" at bounding box center [574, 512] width 237 height 42
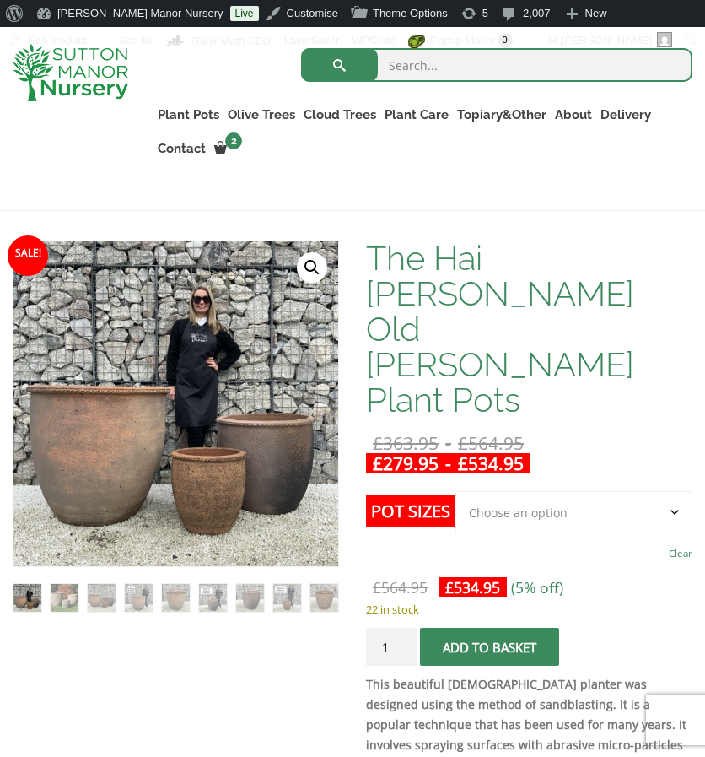
click at [565, 491] on select "Choose an option Click here to buy the 3rd to Largest Pot In The Picture Click …" at bounding box center [574, 512] width 237 height 42
click at [456, 491] on select "Choose an option Click here to buy the 3rd to Largest Pot In The Picture Click …" at bounding box center [574, 512] width 237 height 42
click at [513, 491] on select "Choose an option Click here to buy the 3rd to Largest Pot In The Picture Click …" at bounding box center [574, 512] width 237 height 42
click at [456, 491] on select "Choose an option Click here to buy the 3rd to Largest Pot In The Picture Click …" at bounding box center [574, 512] width 237 height 42
select select "Click here to buy the 3rd to Largest Pot In The Picture"
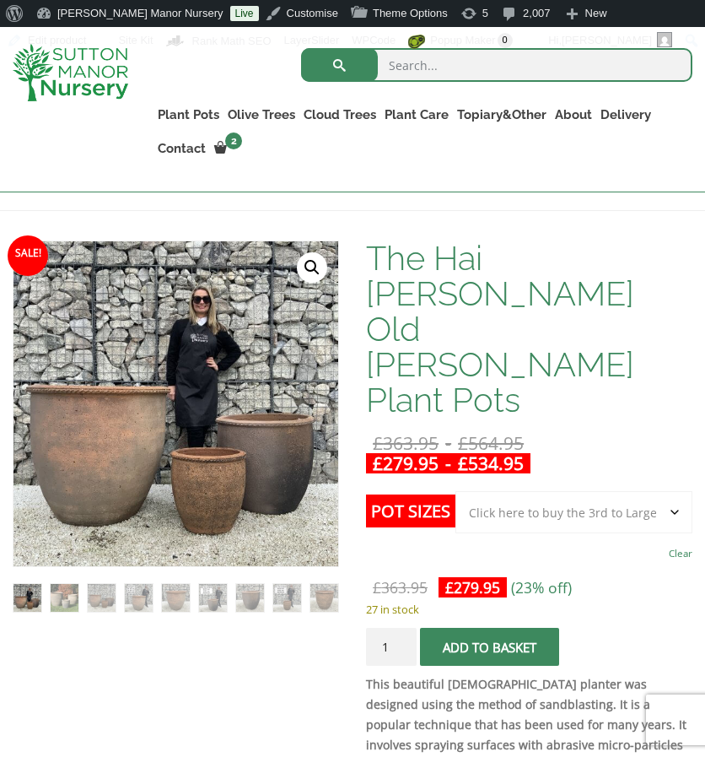
click at [569, 491] on select "Choose an option Click here to buy the 3rd to Largest Pot In The Picture Click …" at bounding box center [574, 512] width 237 height 42
click at [456, 491] on select "Choose an option Click here to buy the 3rd to Largest Pot In The Picture Click …" at bounding box center [574, 512] width 237 height 42
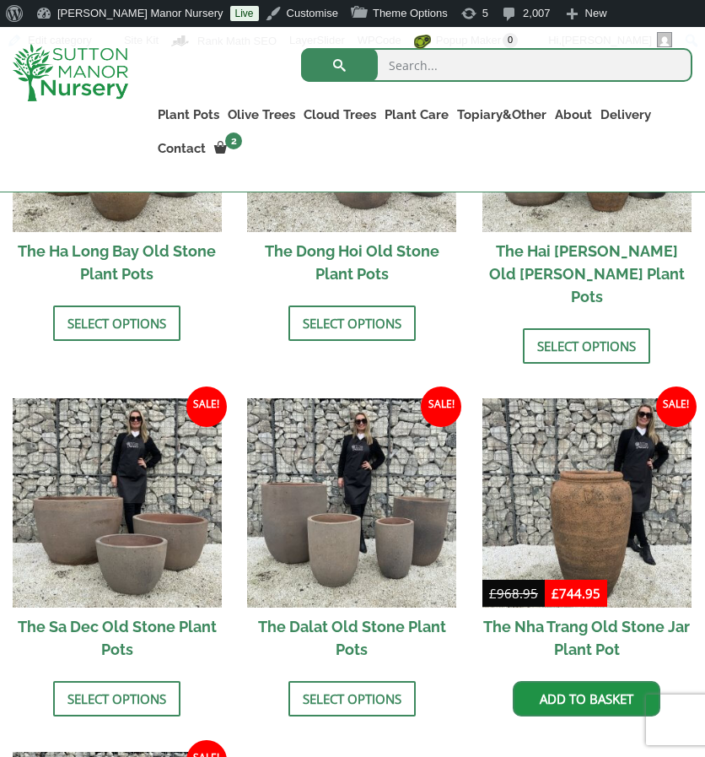
scroll to position [827, 0]
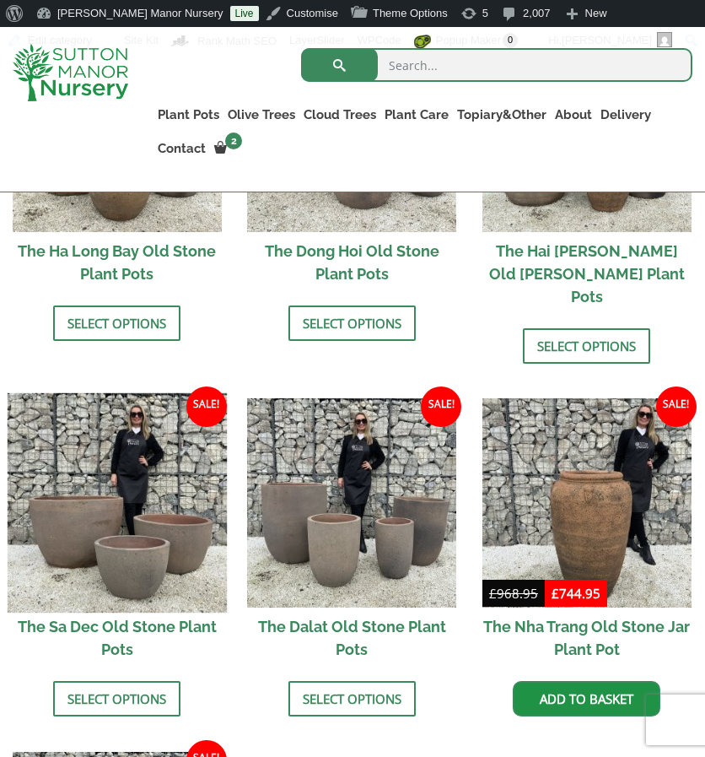
click at [111, 532] on img at bounding box center [117, 502] width 219 height 219
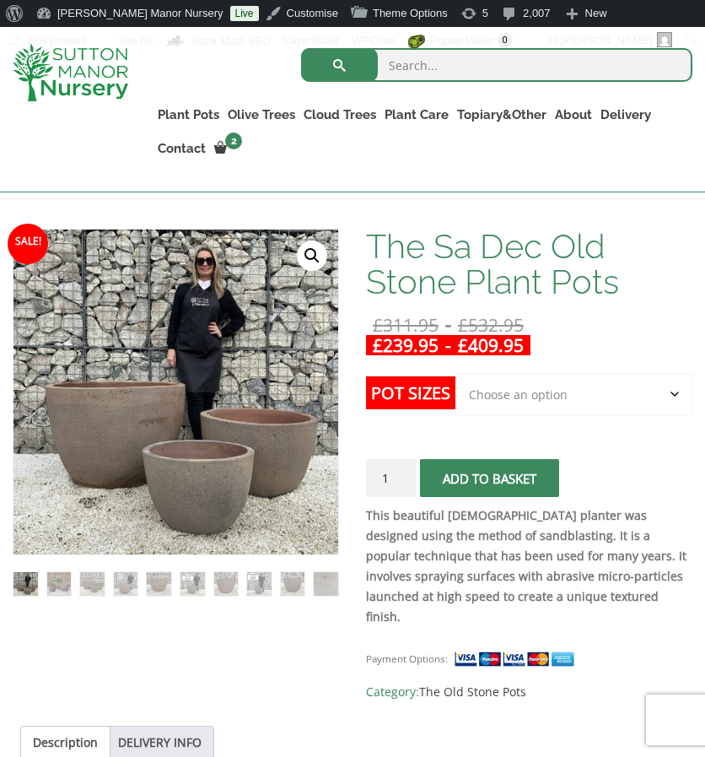
scroll to position [337, 0]
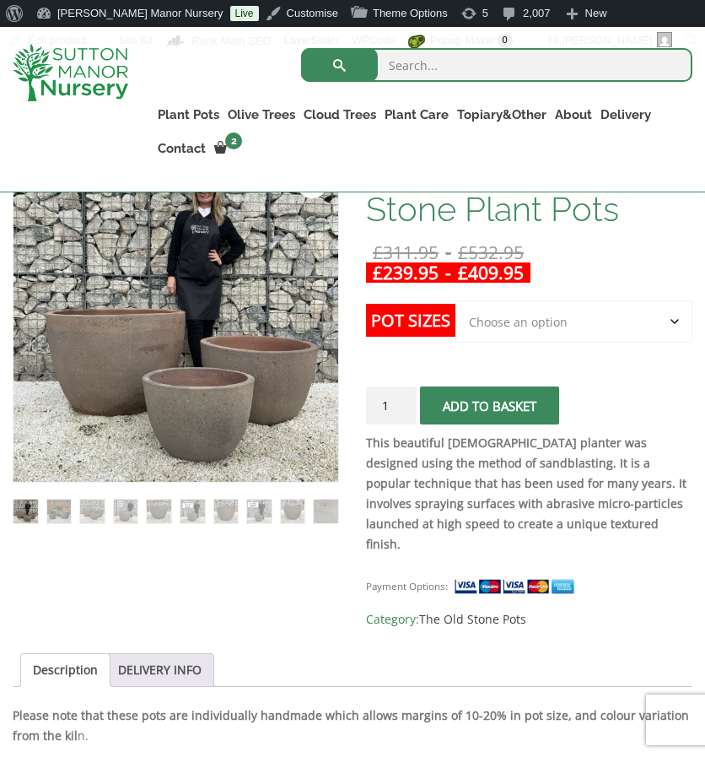
click at [516, 315] on select "Choose an option Click here to buy the 3rd to Largest Pot In The Picture Click …" at bounding box center [574, 321] width 237 height 42
click at [456, 300] on select "Choose an option Click here to buy the 3rd to Largest Pot In The Picture Click …" at bounding box center [574, 321] width 237 height 42
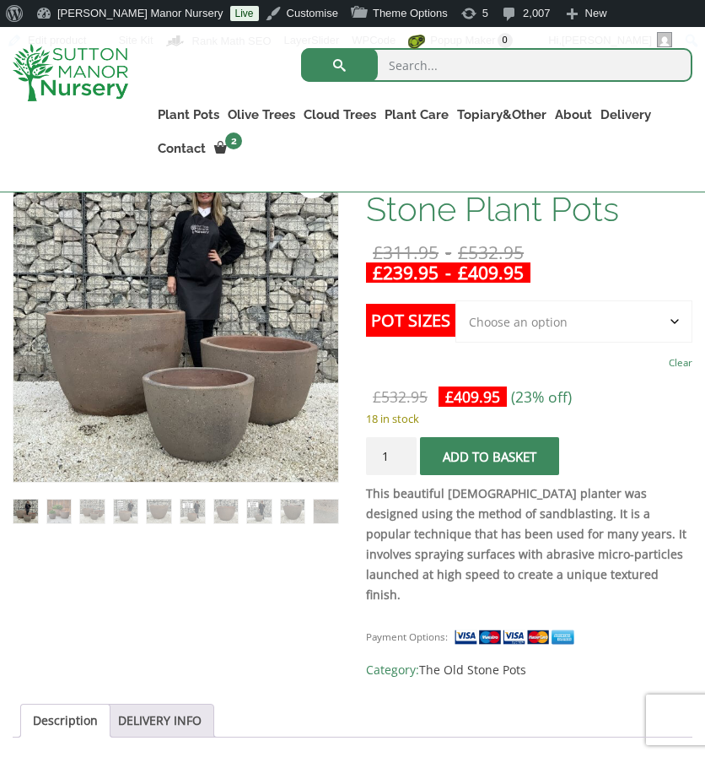
click at [528, 326] on select "Choose an option Click here to buy the 3rd to Largest Pot In The Picture Click …" at bounding box center [574, 321] width 237 height 42
click at [456, 300] on select "Choose an option Click here to buy the 3rd to Largest Pot In The Picture Click …" at bounding box center [574, 321] width 237 height 42
click at [579, 300] on select "Choose an option Click here to buy the 3rd to Largest Pot In The Picture Click …" at bounding box center [574, 321] width 237 height 42
click at [456, 300] on select "Choose an option Click here to buy the 3rd to Largest Pot In The Picture Click …" at bounding box center [574, 321] width 237 height 42
select select "Click here to buy the 3rd to Largest Pot In The Picture"
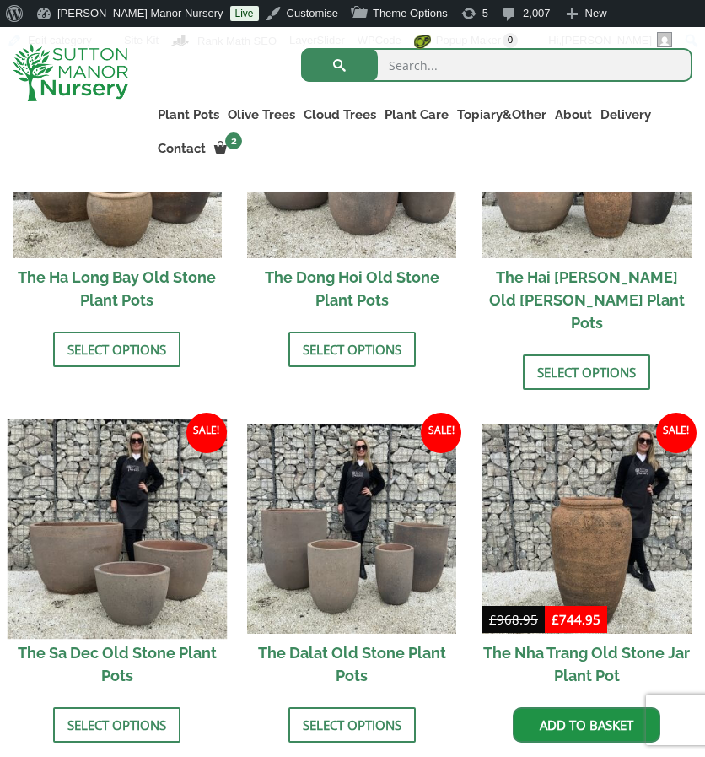
scroll to position [827, 0]
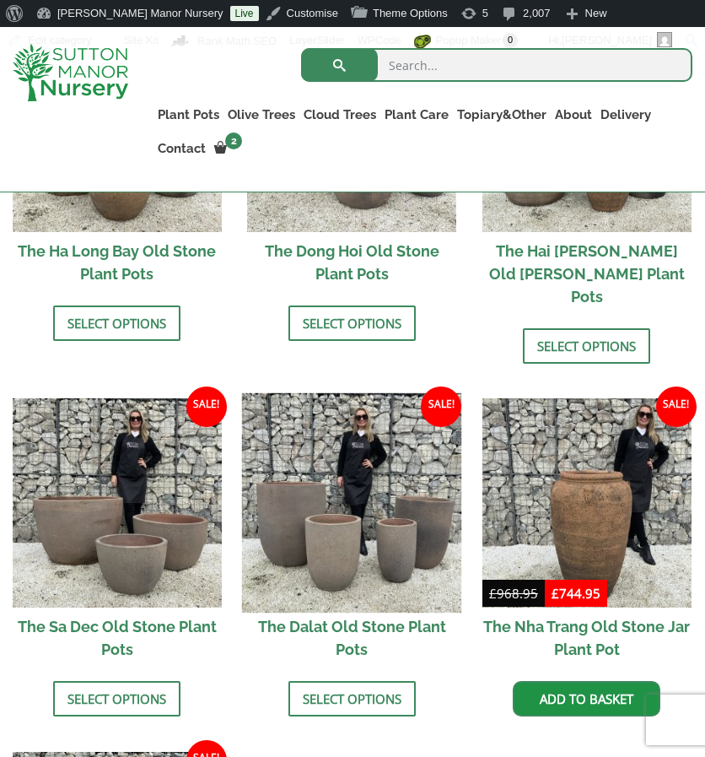
click at [317, 541] on img at bounding box center [351, 502] width 219 height 219
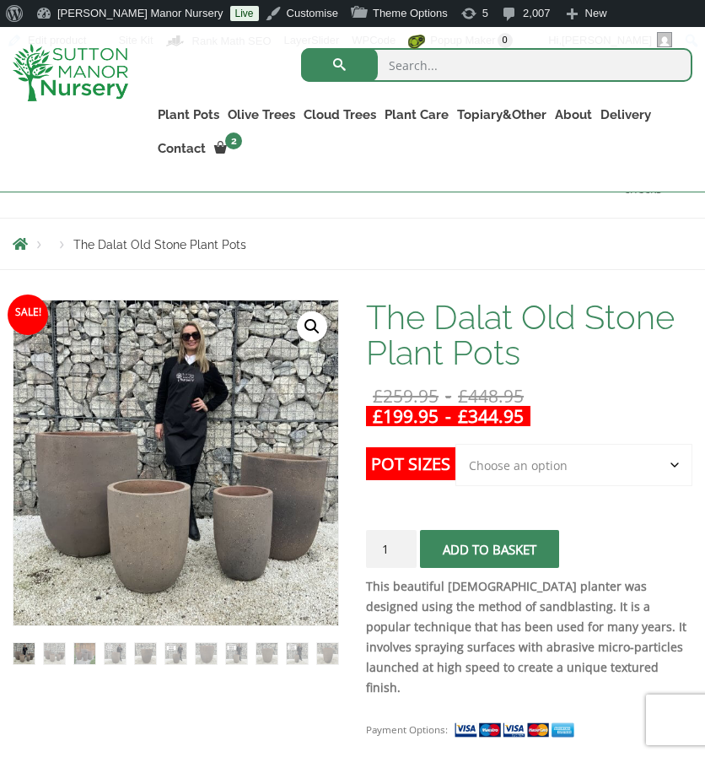
scroll to position [169, 0]
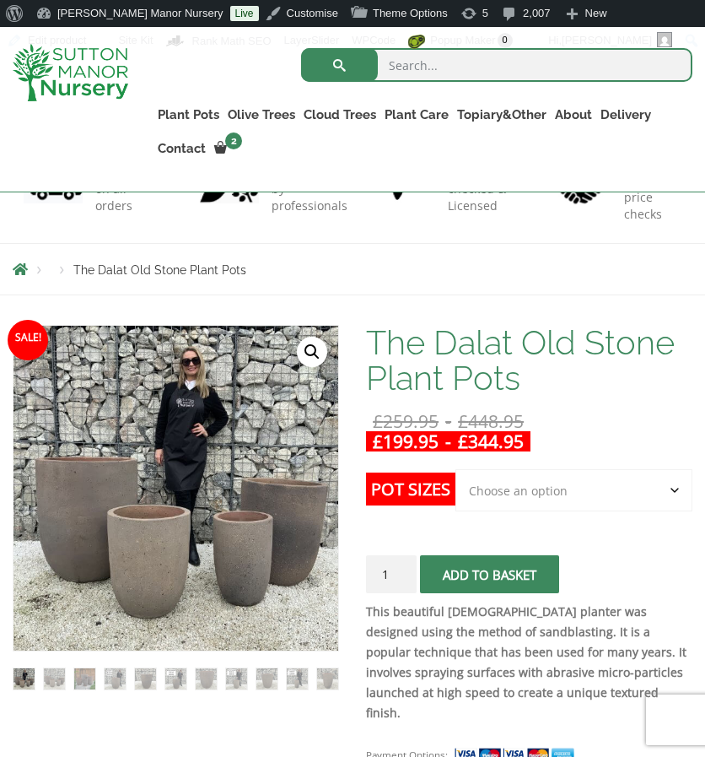
click at [580, 497] on select "Choose an option Click here to buy the 4th to Largest Pot In The Picture Click …" at bounding box center [574, 490] width 237 height 42
click at [456, 469] on select "Choose an option Click here to buy the 4th to Largest Pot In The Picture Click …" at bounding box center [574, 490] width 237 height 42
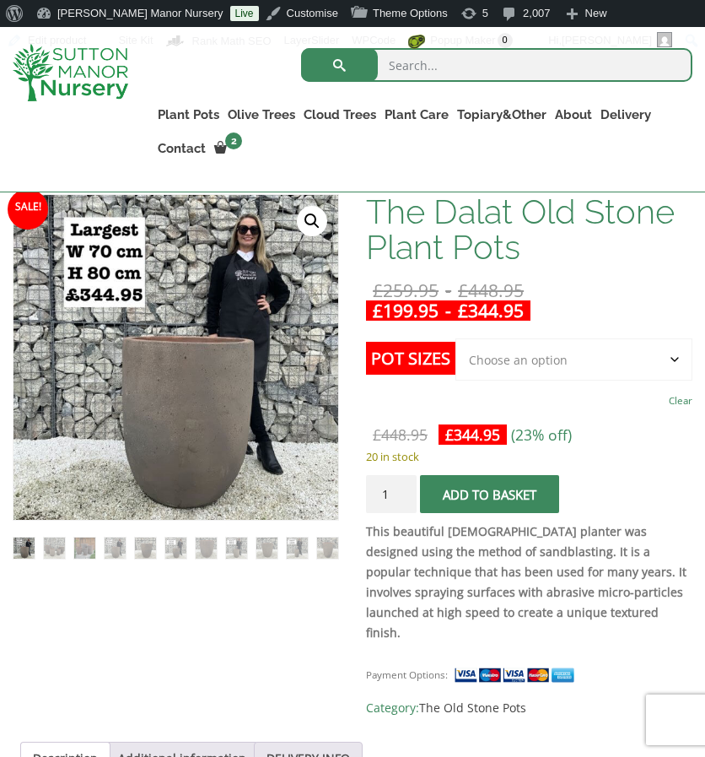
scroll to position [300, 0]
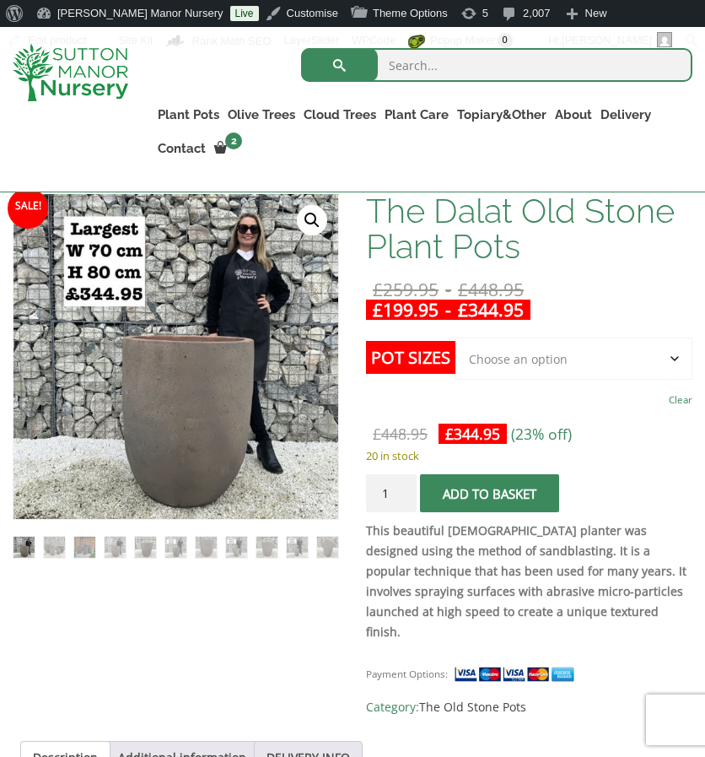
click at [548, 344] on select "Choose an option Click here to buy the 4th to Largest Pot In The Picture Click …" at bounding box center [574, 358] width 237 height 42
click at [456, 337] on select "Choose an option Click here to buy the 4th to Largest Pot In The Picture Click …" at bounding box center [574, 358] width 237 height 42
click at [575, 357] on select "Choose an option Click here to buy the 4th to Largest Pot In The Picture Click …" at bounding box center [574, 358] width 237 height 42
click at [456, 337] on select "Choose an option Click here to buy the 4th to Largest Pot In The Picture Click …" at bounding box center [574, 358] width 237 height 42
click at [573, 349] on select "Choose an option Click here to buy the 4th to Largest Pot In The Picture Click …" at bounding box center [574, 358] width 237 height 42
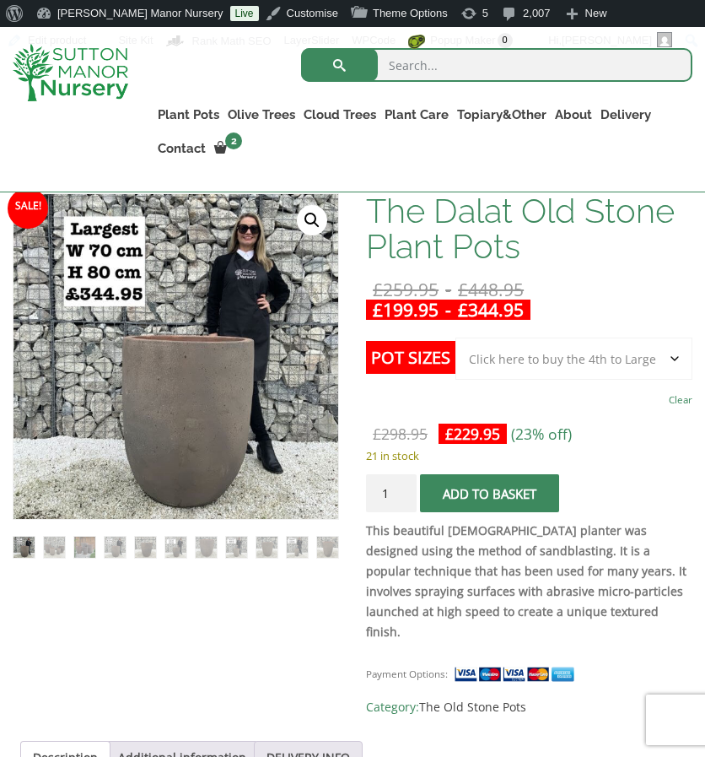
click at [456, 337] on select "Choose an option Click here to buy the 4th to Largest Pot In The Picture Click …" at bounding box center [574, 358] width 237 height 42
select select "Click here to buy the 4th to Largest Pot In The Picture"
click at [600, 264] on div "The Dalat Old Stone Plant Pots £ 259.95 - £ 448.95 £ 199.95 - £ 344.95 This bea…" at bounding box center [529, 455] width 326 height 524
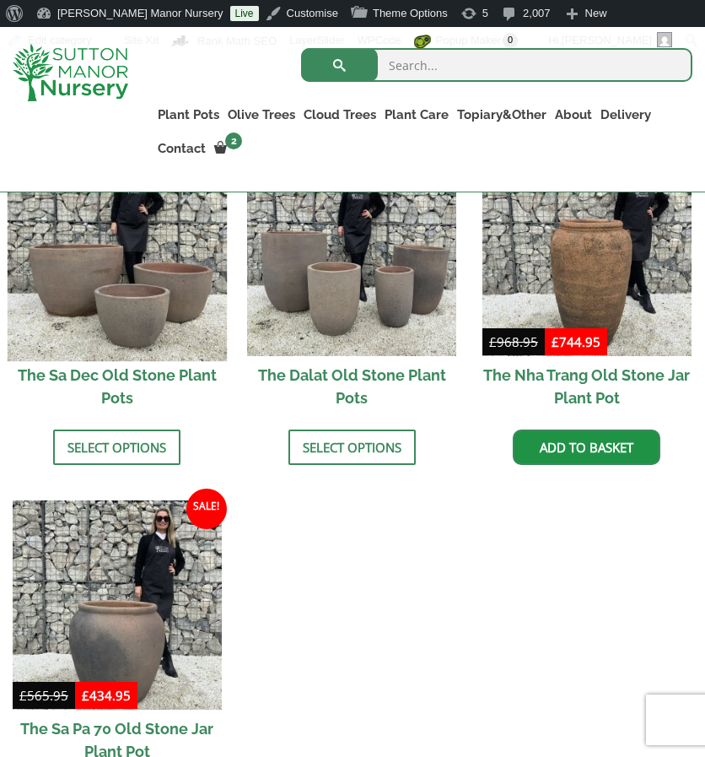
scroll to position [1080, 0]
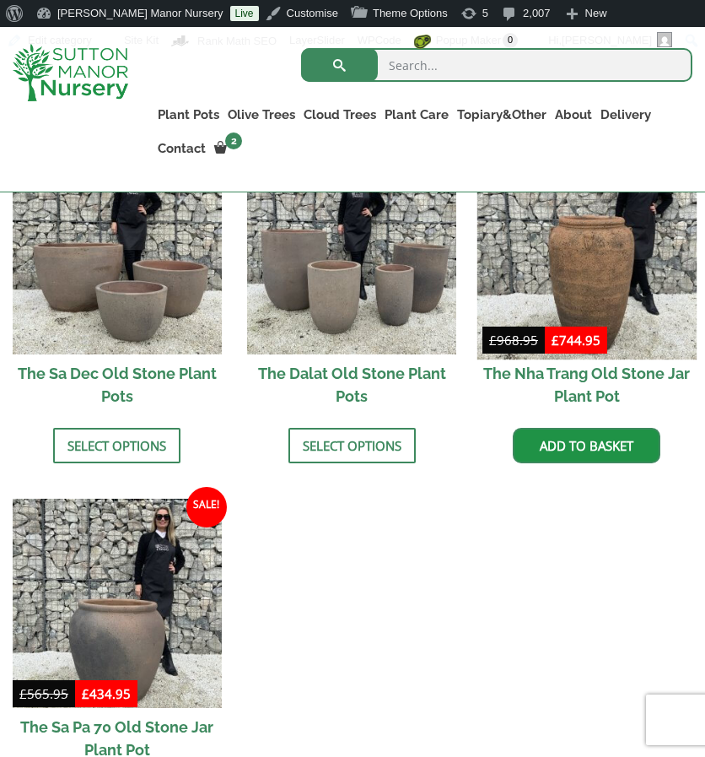
click at [531, 240] on img at bounding box center [586, 249] width 219 height 219
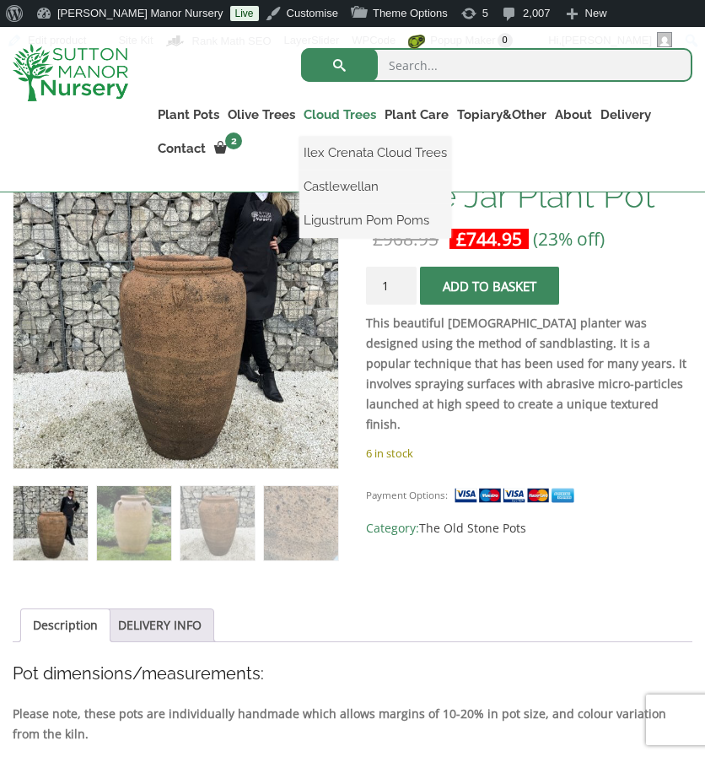
scroll to position [349, 0]
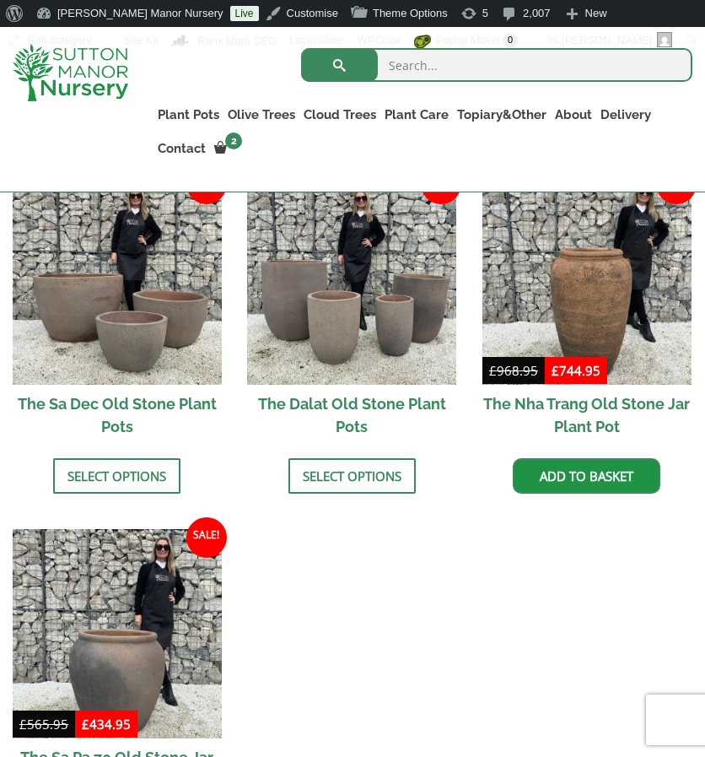
click at [434, 542] on ul "Sale! £ 305.95 - £ 571.95 £ 234.95 - £ 439.95 The Ha Long Bay [GEOGRAPHIC_DATA]…" at bounding box center [353, 341] width 680 height 1082
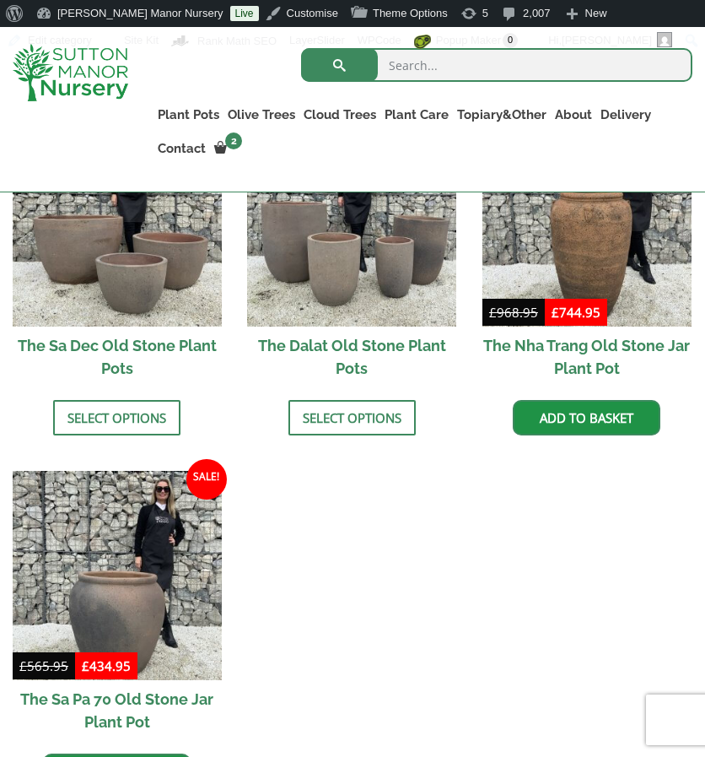
scroll to position [1134, 0]
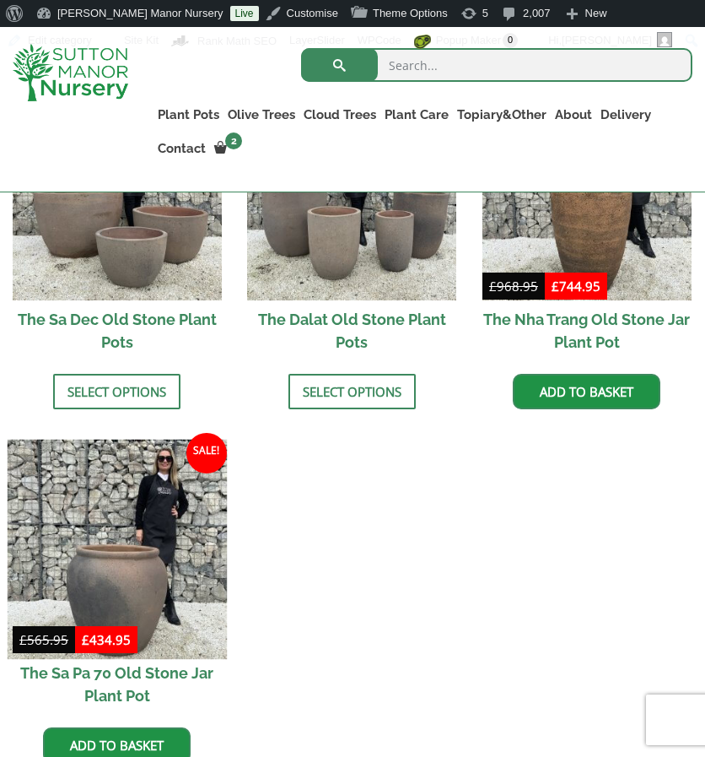
click at [108, 522] on img at bounding box center [117, 548] width 219 height 219
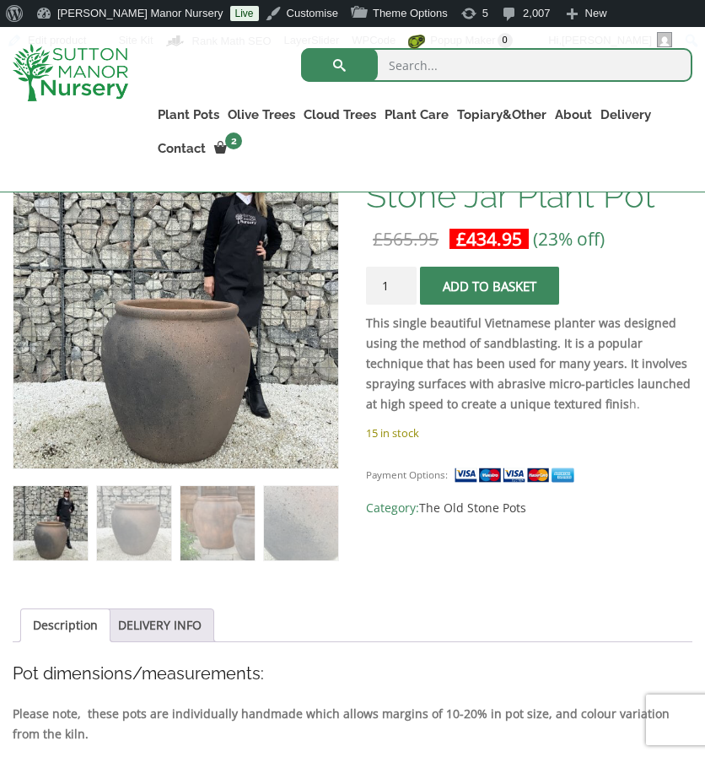
scroll to position [349, 0]
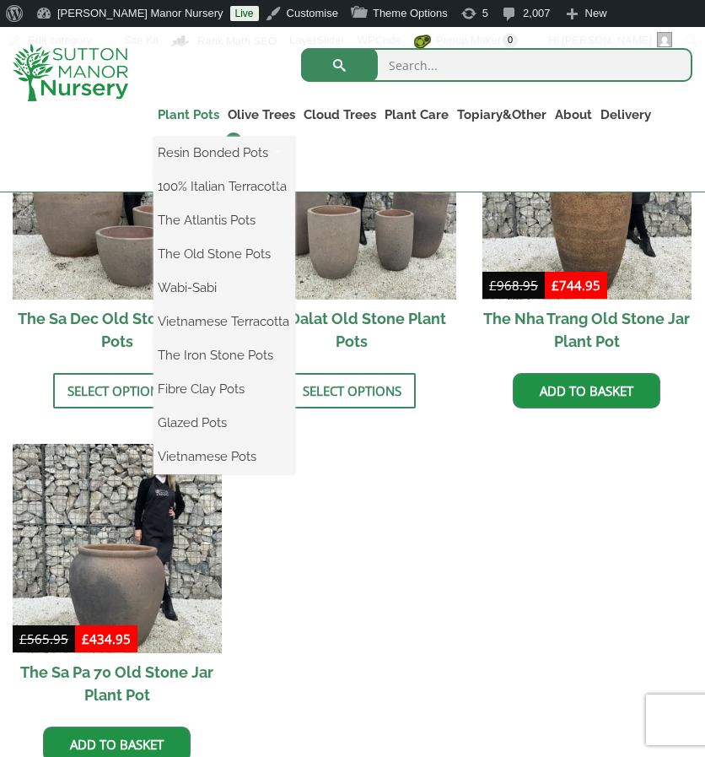
scroll to position [1134, 0]
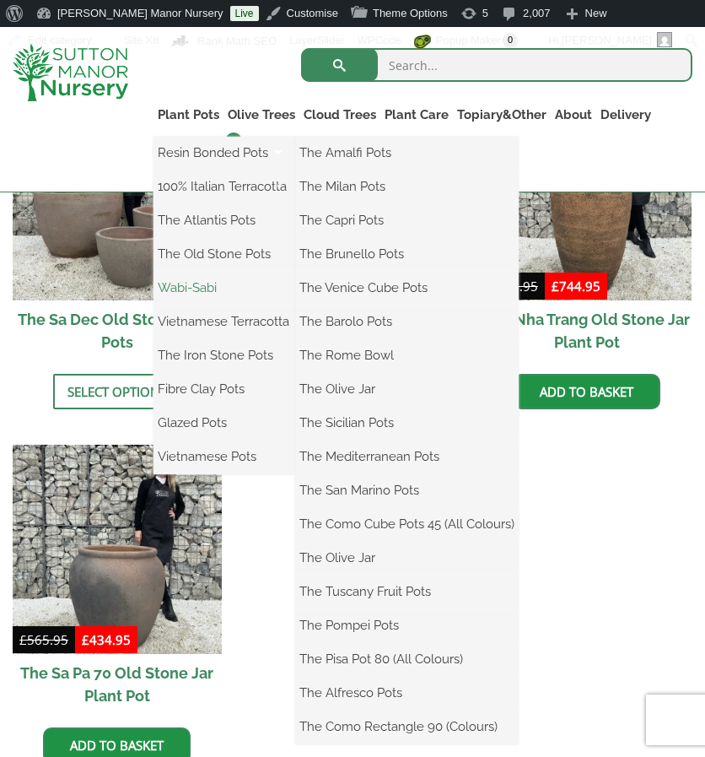
click at [187, 285] on link "Wabi-Sabi" at bounding box center [225, 287] width 142 height 25
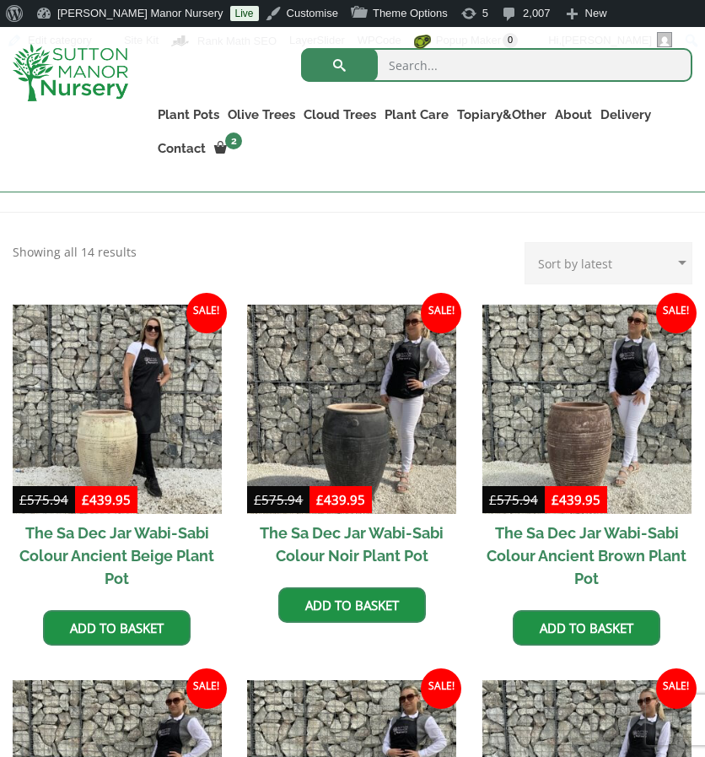
scroll to position [363, 0]
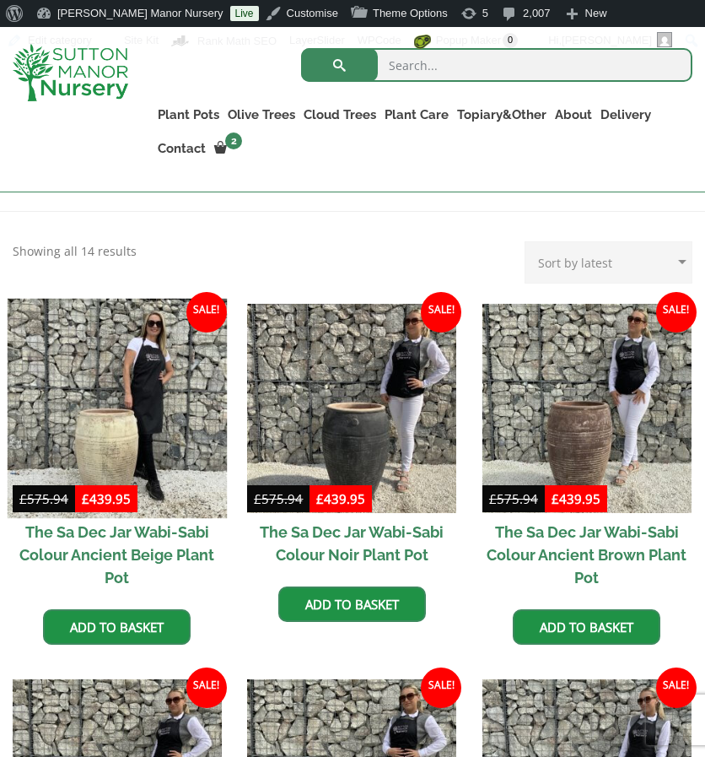
click at [121, 382] on img at bounding box center [117, 407] width 219 height 219
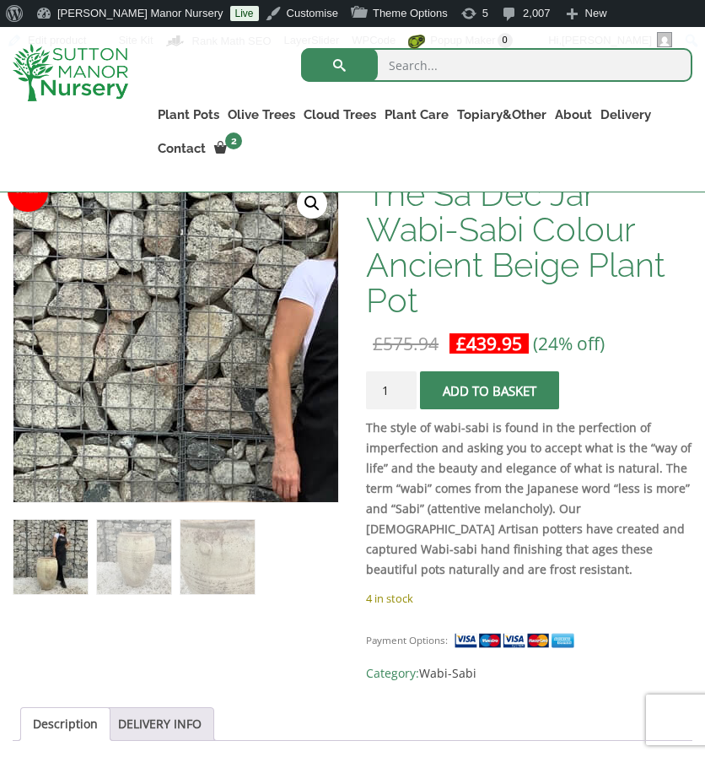
scroll to position [321, 0]
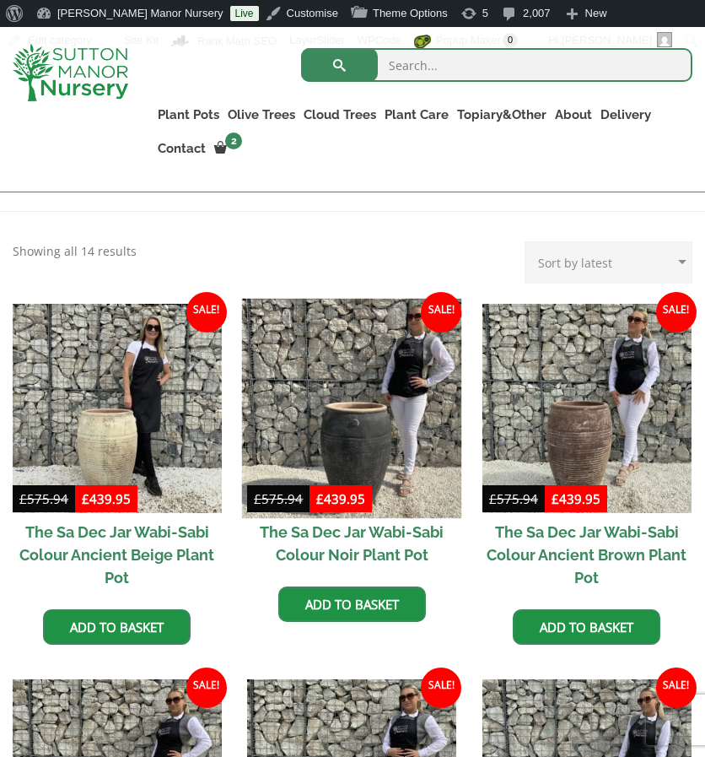
scroll to position [393, 0]
click at [318, 370] on img at bounding box center [351, 407] width 219 height 219
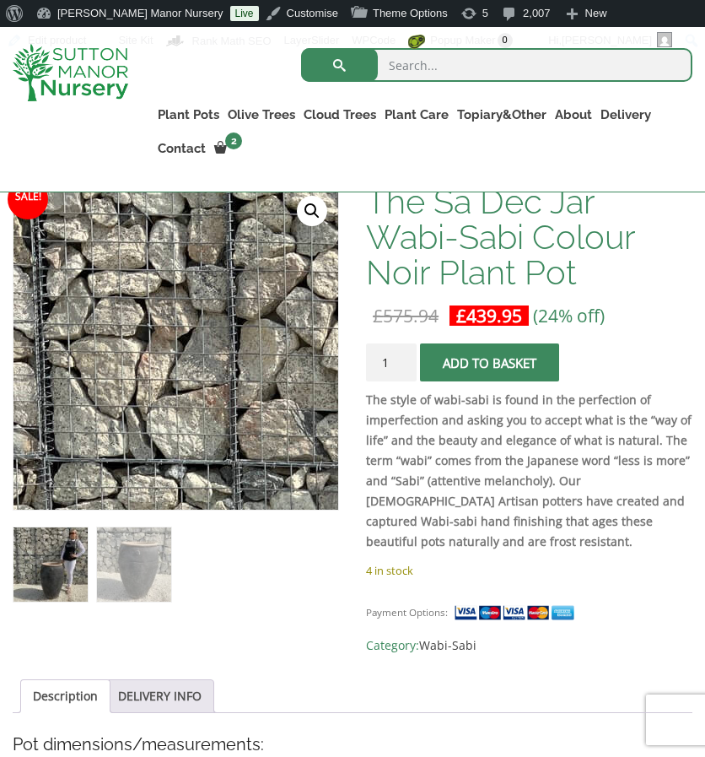
scroll to position [310, 0]
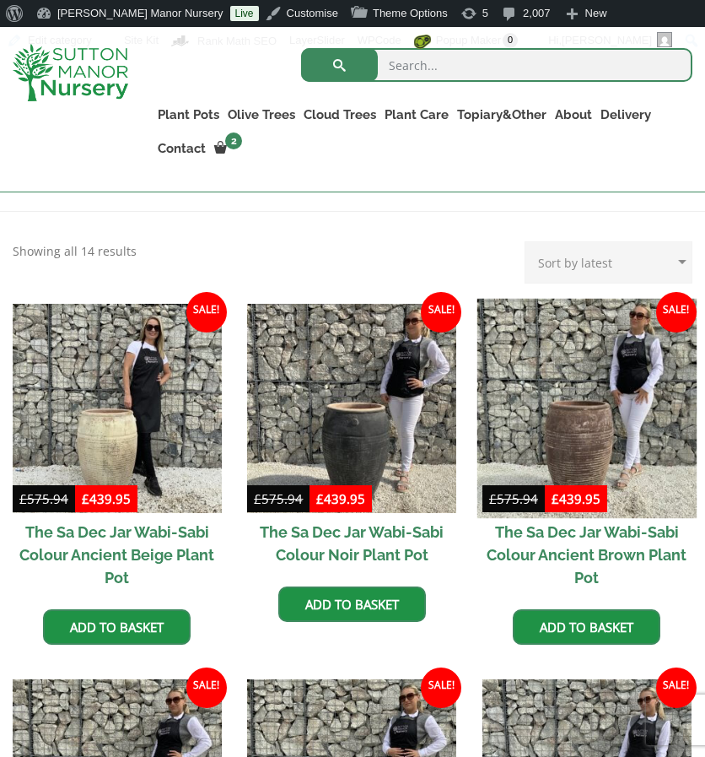
click at [588, 369] on img at bounding box center [586, 407] width 219 height 219
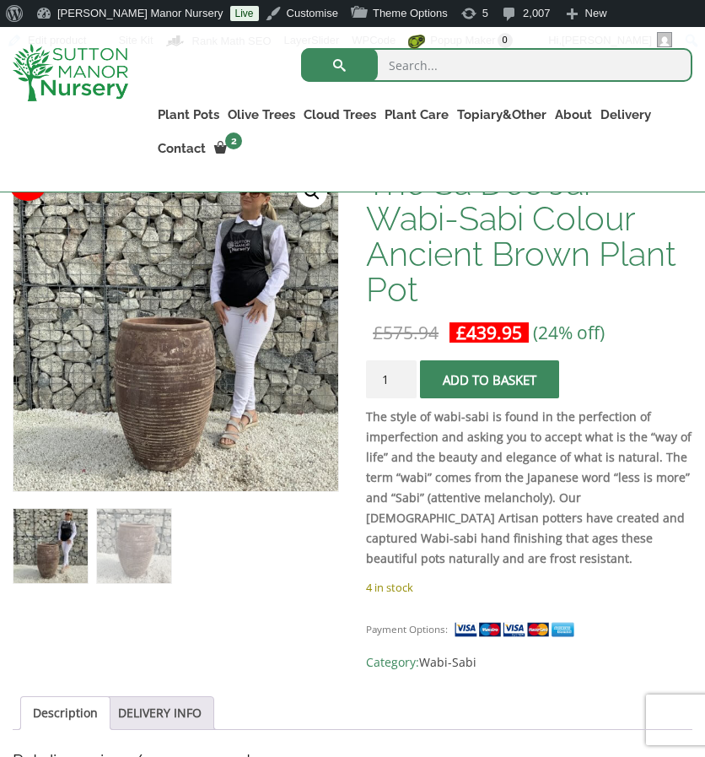
scroll to position [329, 0]
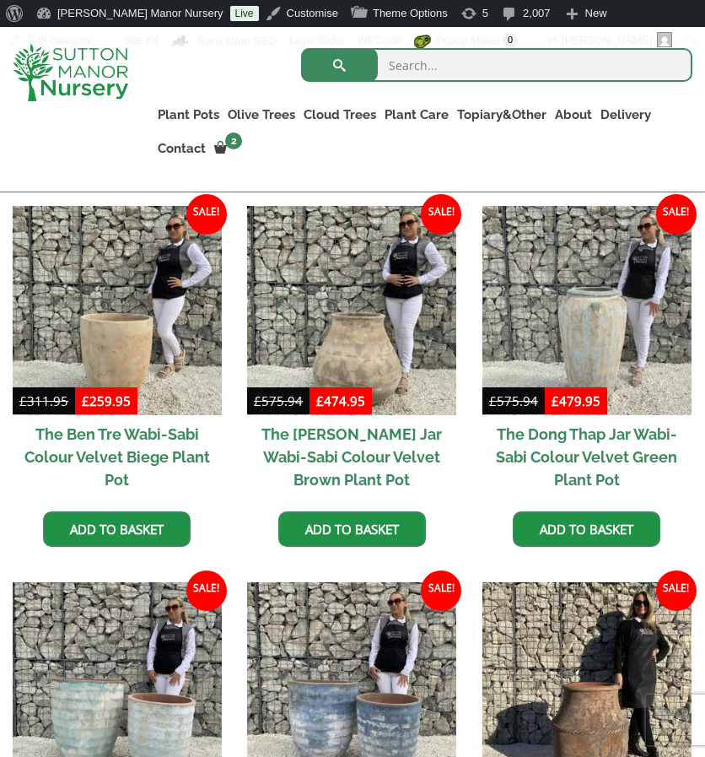
scroll to position [837, 0]
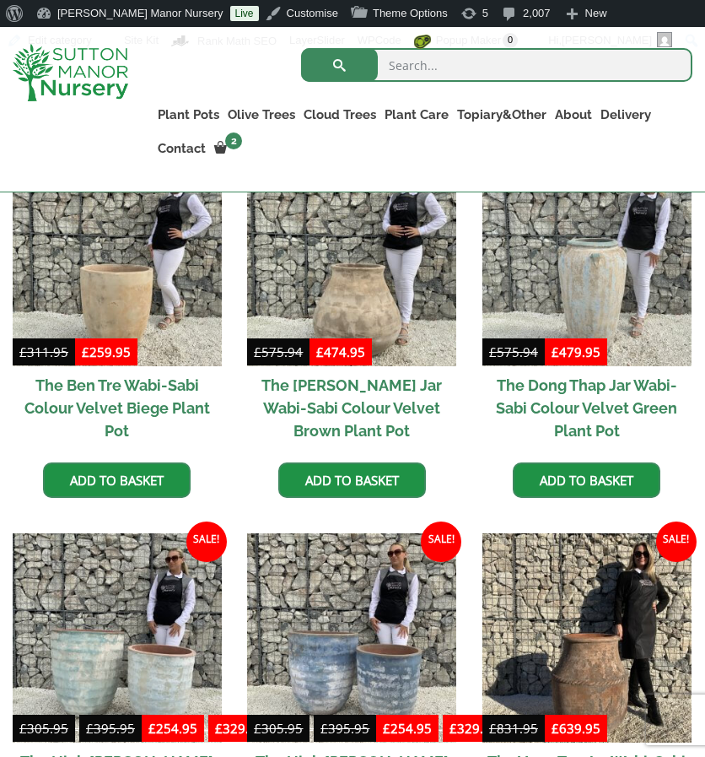
click at [165, 443] on h2 "The Ben Tre Wabi-Sabi Colour Velvet Biege Plant Pot" at bounding box center [117, 408] width 209 height 84
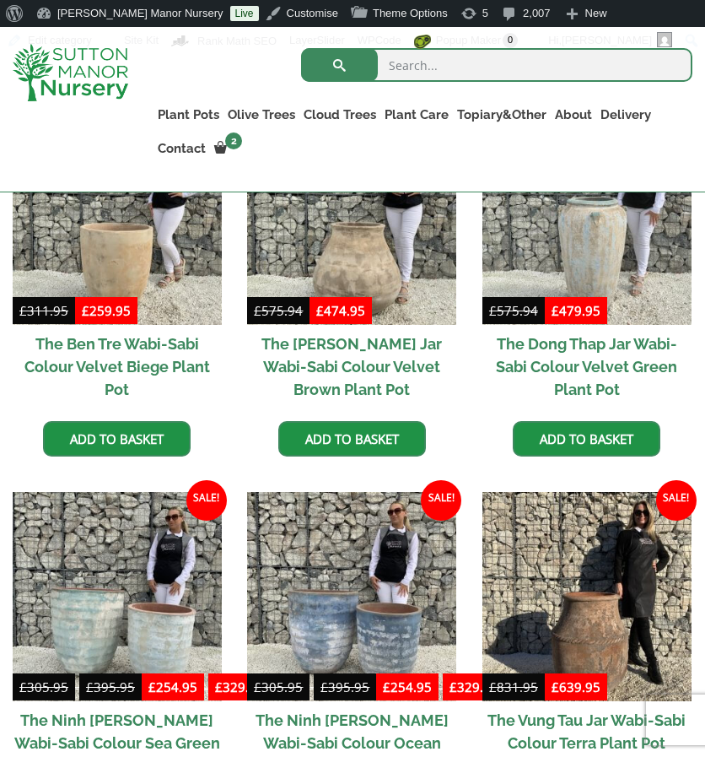
scroll to position [937, 0]
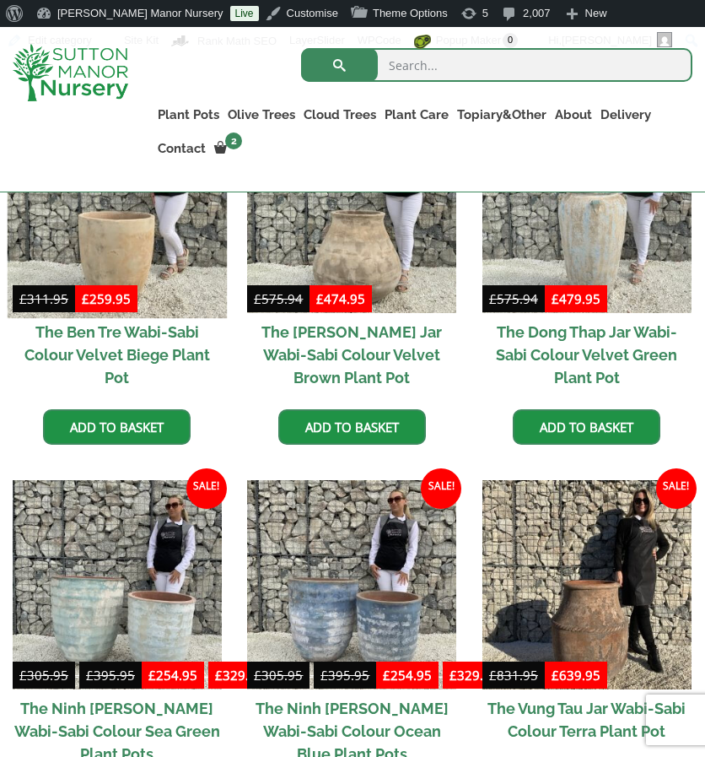
click at [132, 218] on img at bounding box center [117, 208] width 219 height 219
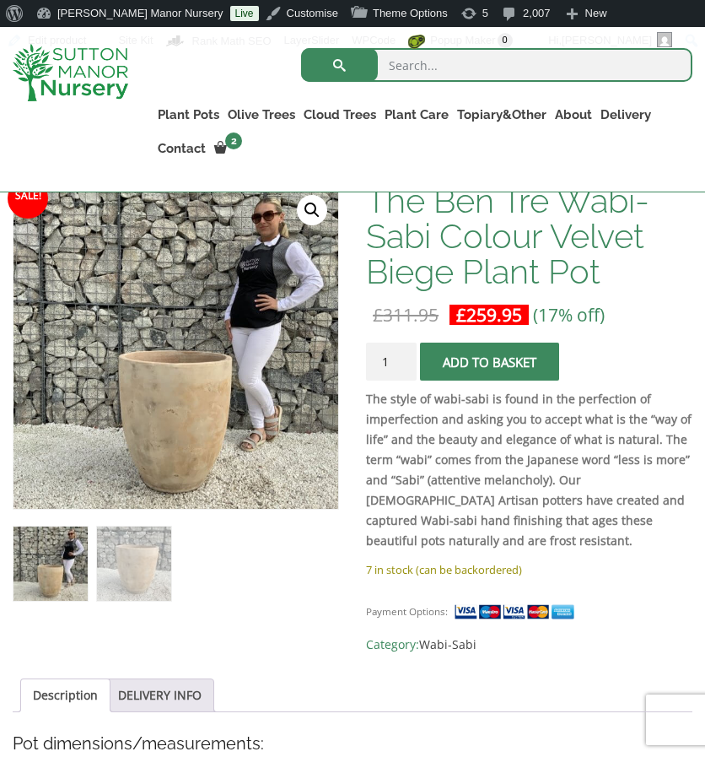
scroll to position [310, 0]
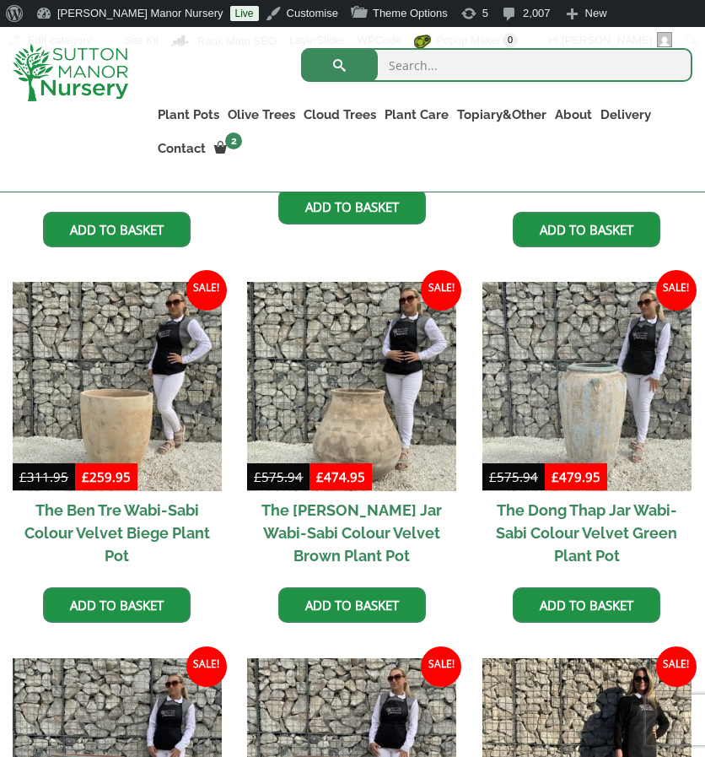
scroll to position [757, 0]
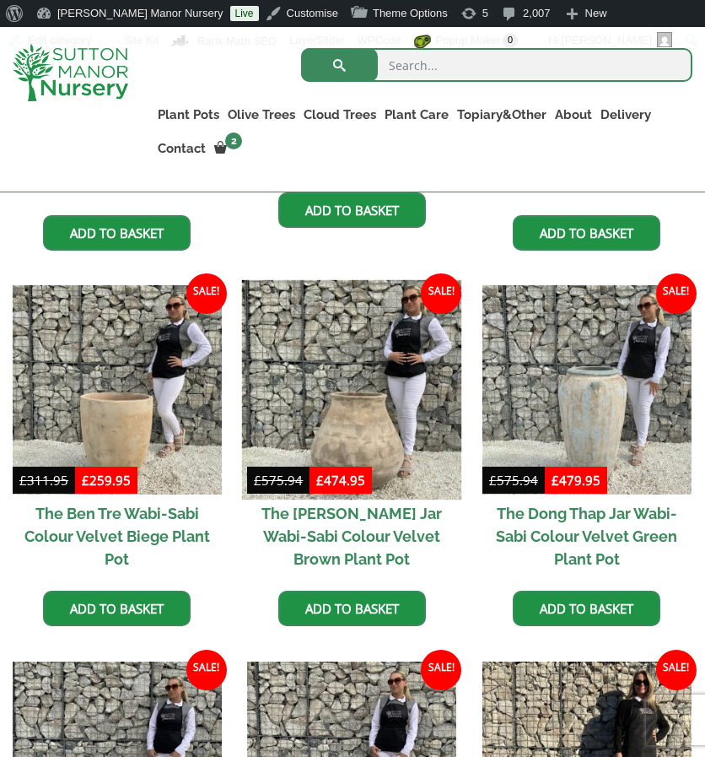
click at [313, 361] on img at bounding box center [351, 389] width 219 height 219
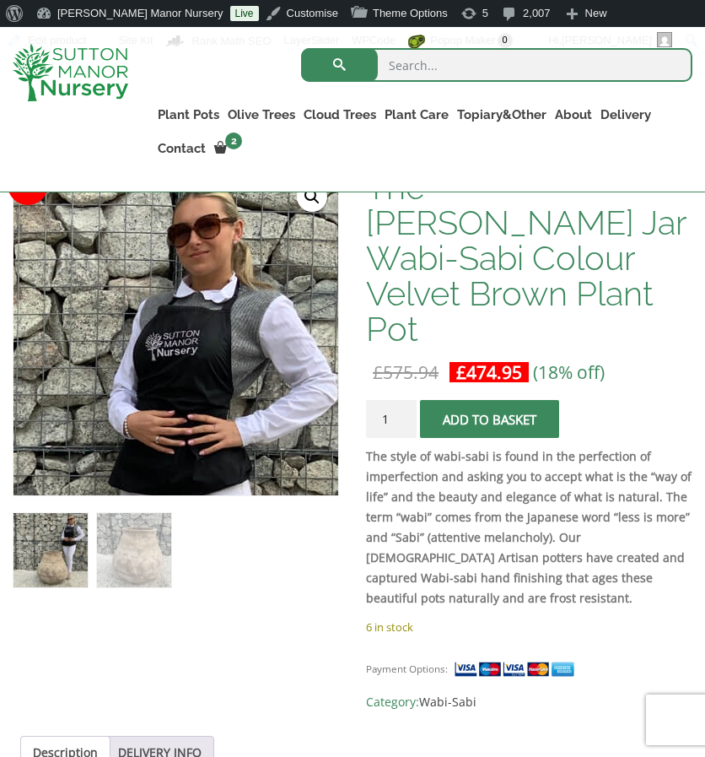
scroll to position [332, 0]
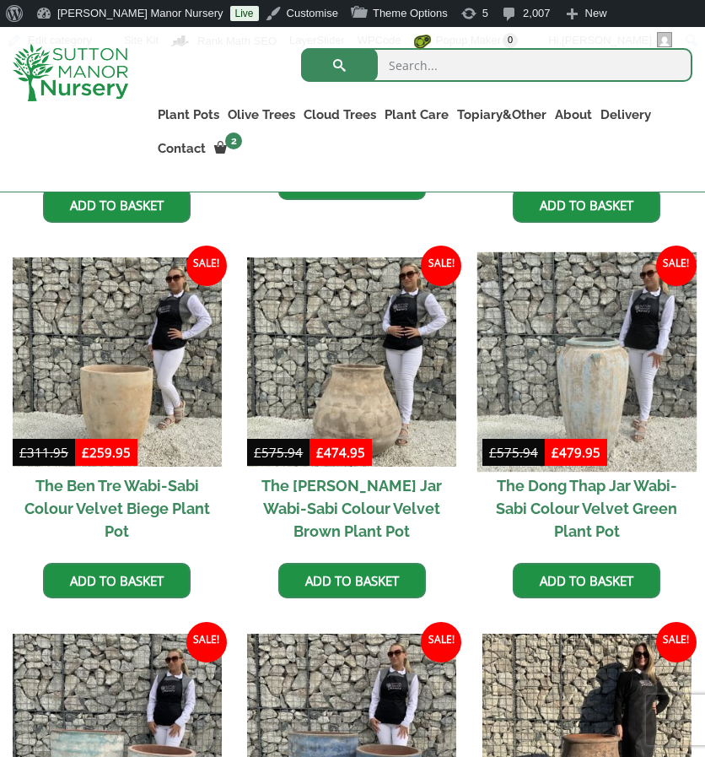
scroll to position [757, 0]
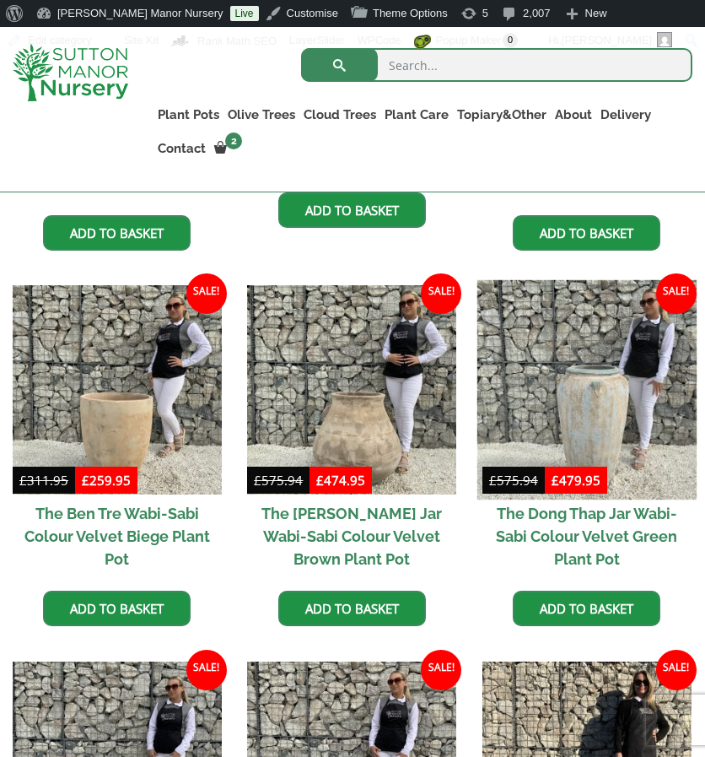
click at [553, 349] on img at bounding box center [586, 389] width 219 height 219
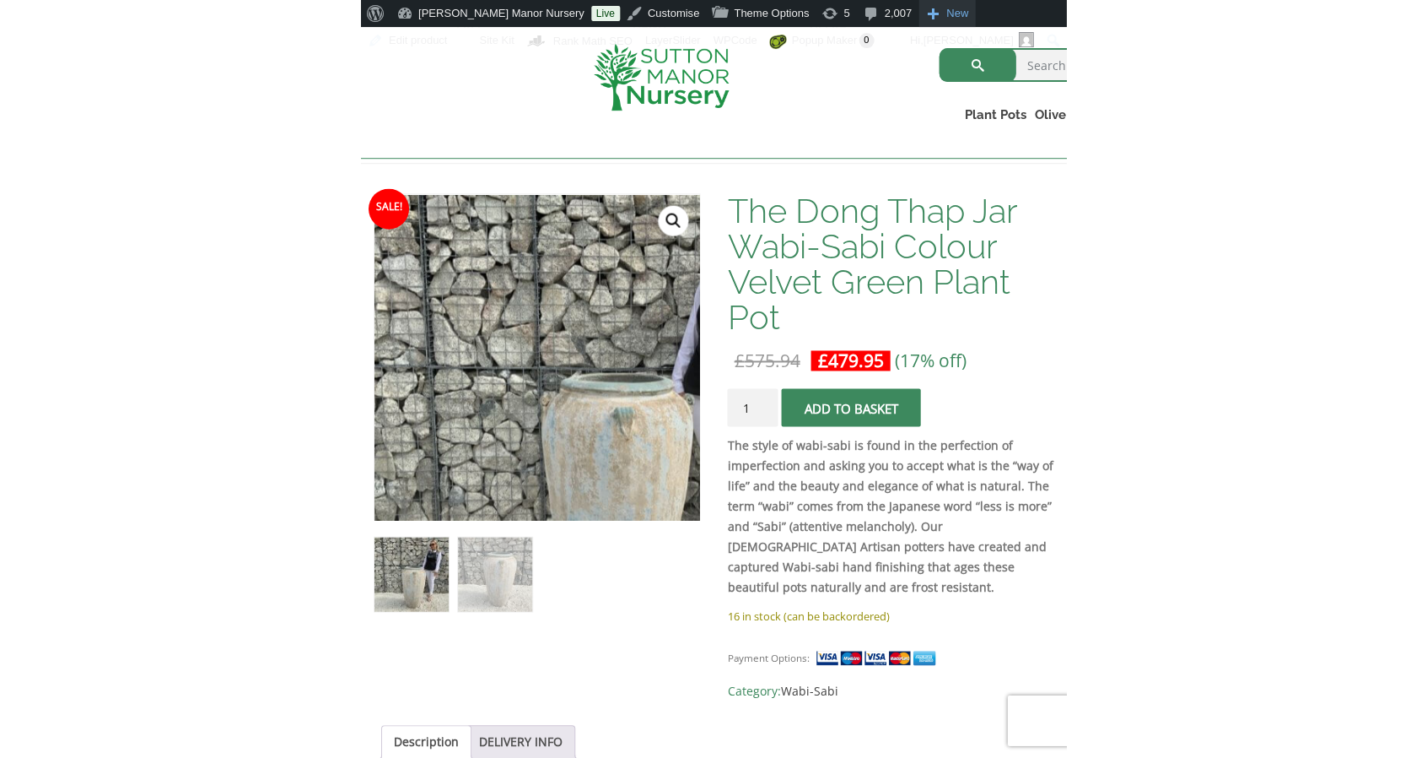
scroll to position [240, 0]
